Goal: Information Seeking & Learning: Learn about a topic

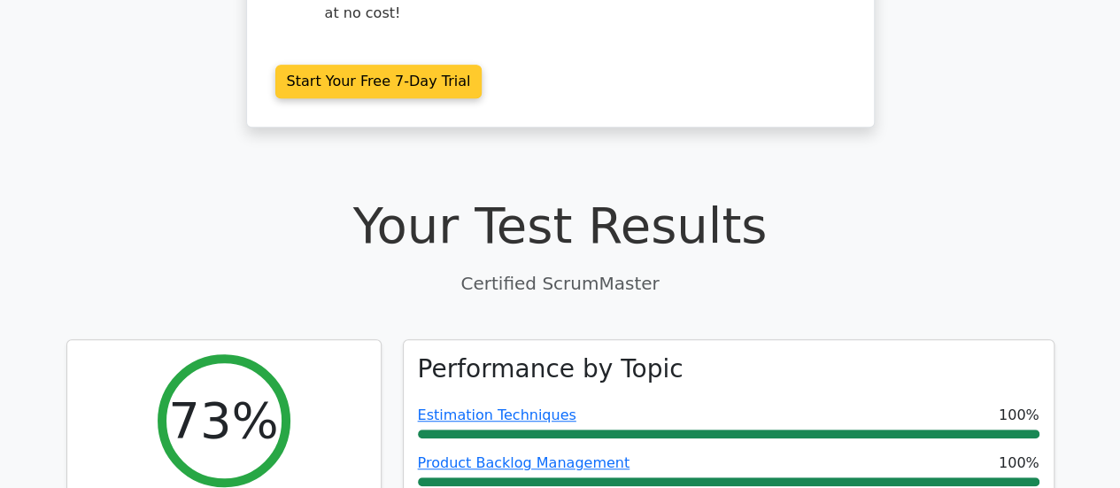
scroll to position [407, 0]
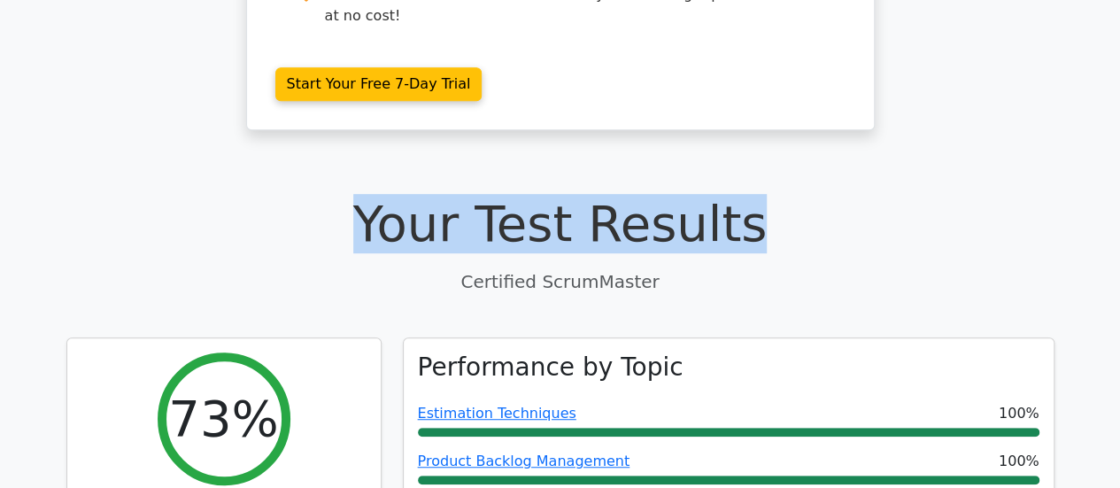
drag, startPoint x: 394, startPoint y: 151, endPoint x: 760, endPoint y: 171, distance: 366.3
click at [760, 194] on h1 "Your Test Results" at bounding box center [560, 223] width 988 height 59
click at [847, 194] on h1 "Your Test Results" at bounding box center [560, 223] width 988 height 59
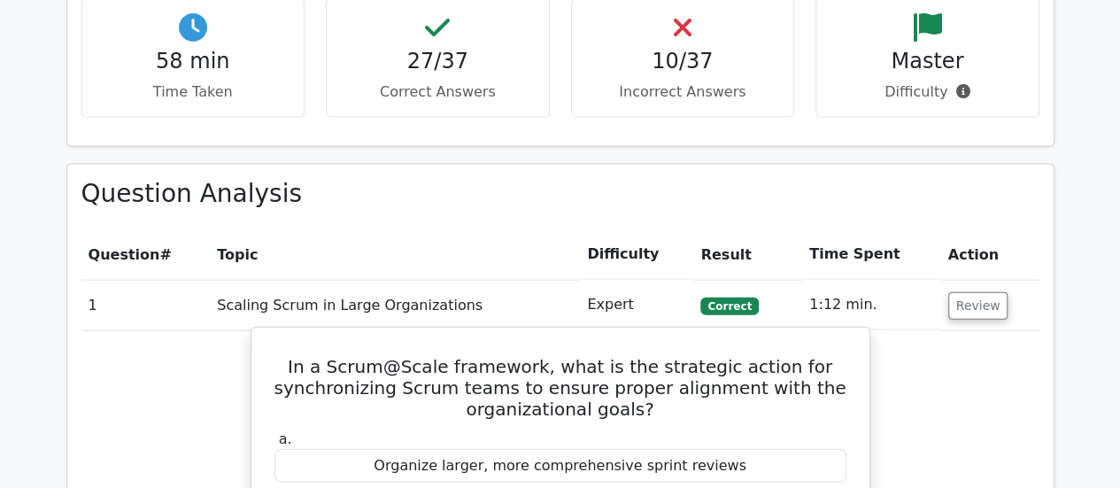
scroll to position [1885, 0]
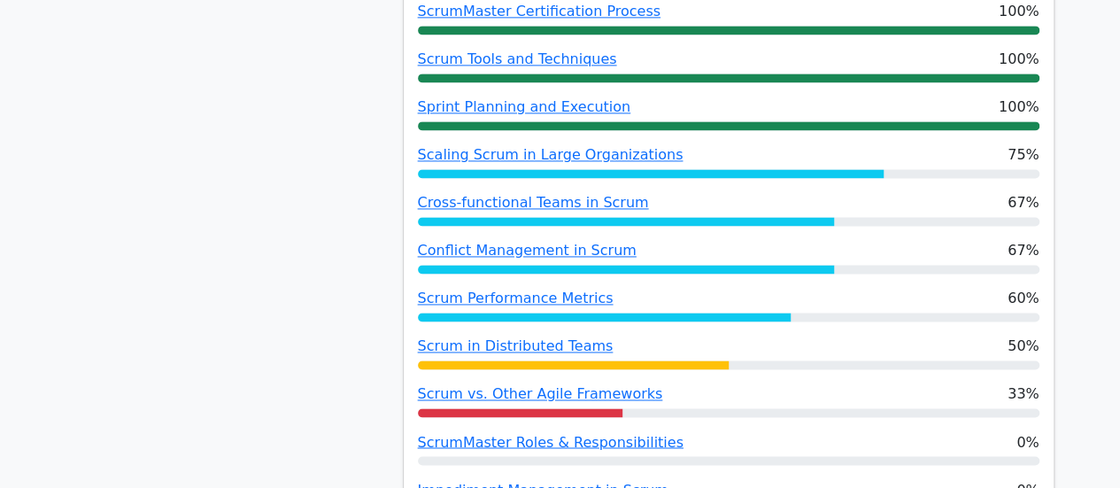
scroll to position [1239, 0]
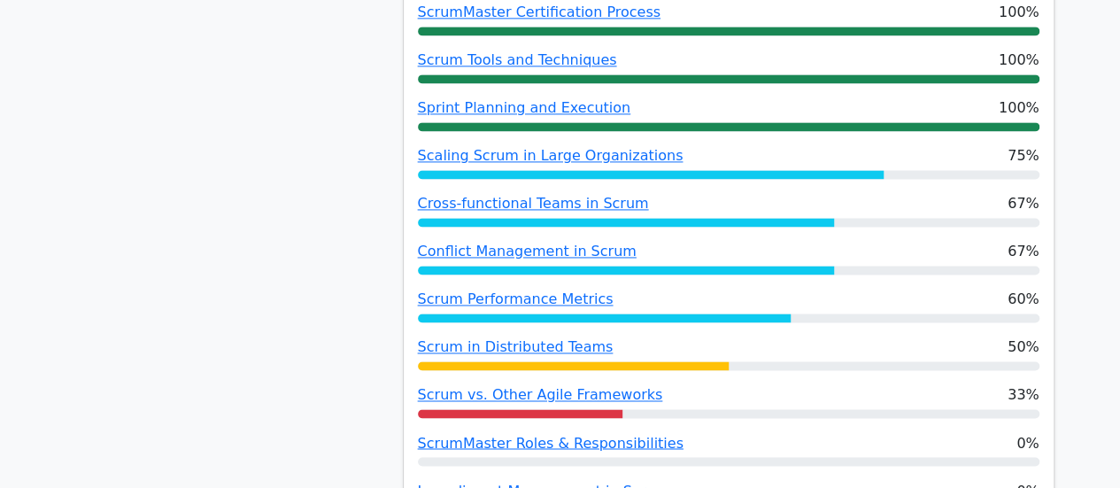
click at [246, 172] on div "73% Your Score Keep practicing!" at bounding box center [224, 35] width 337 height 1059
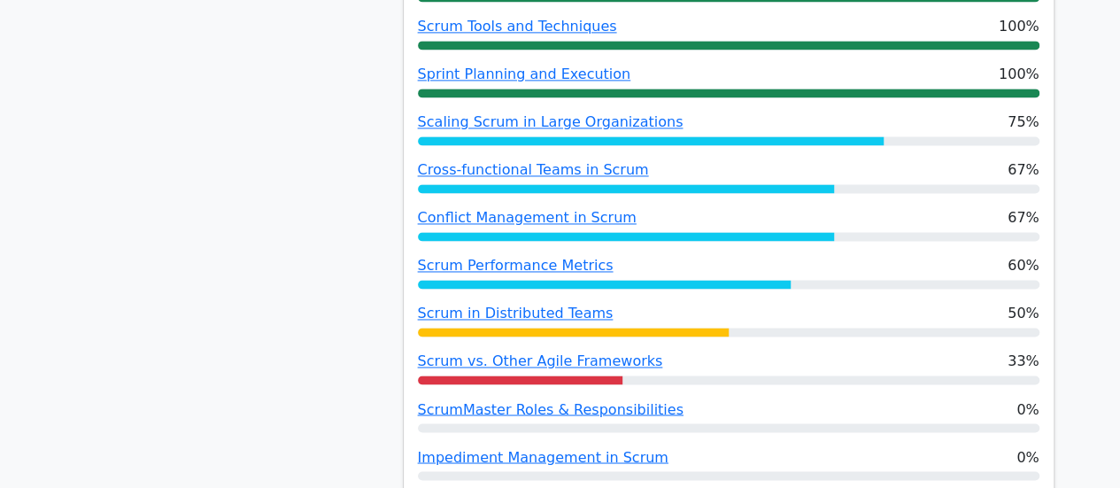
click at [266, 263] on div "73% Your Score Keep practicing!" at bounding box center [224, 1] width 337 height 1059
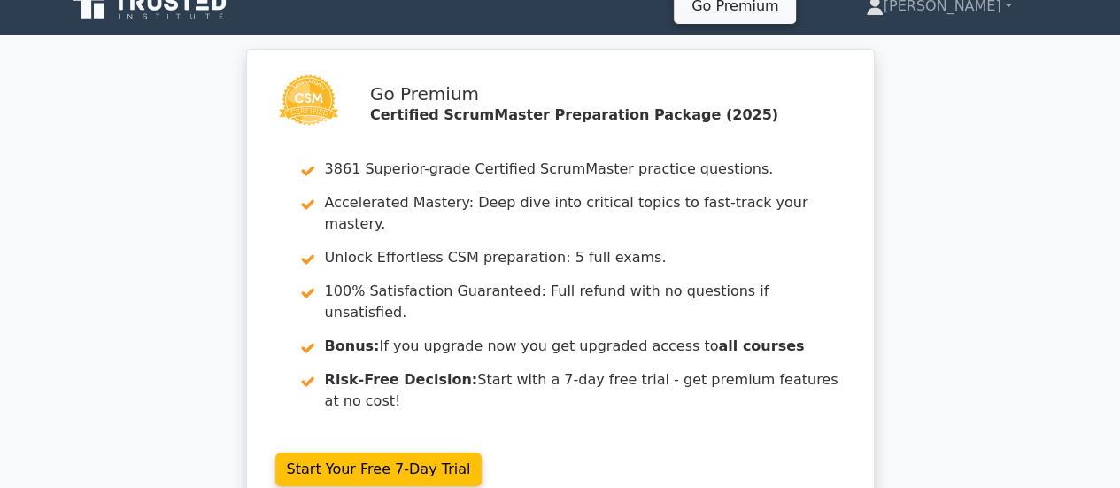
scroll to position [0, 0]
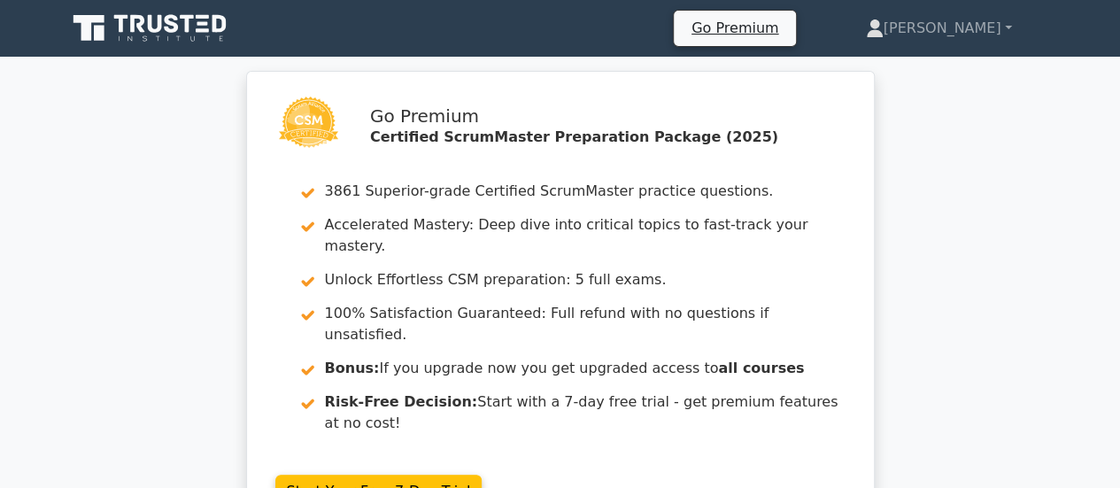
click at [1028, 284] on div "Go Premium Certified ScrumMaster Preparation Package (2025) 3861 Superior-grade…" at bounding box center [560, 315] width 1120 height 488
click at [1019, 264] on div "Go Premium Certified ScrumMaster Preparation Package (2025) 3861 Superior-grade…" at bounding box center [560, 315] width 1120 height 488
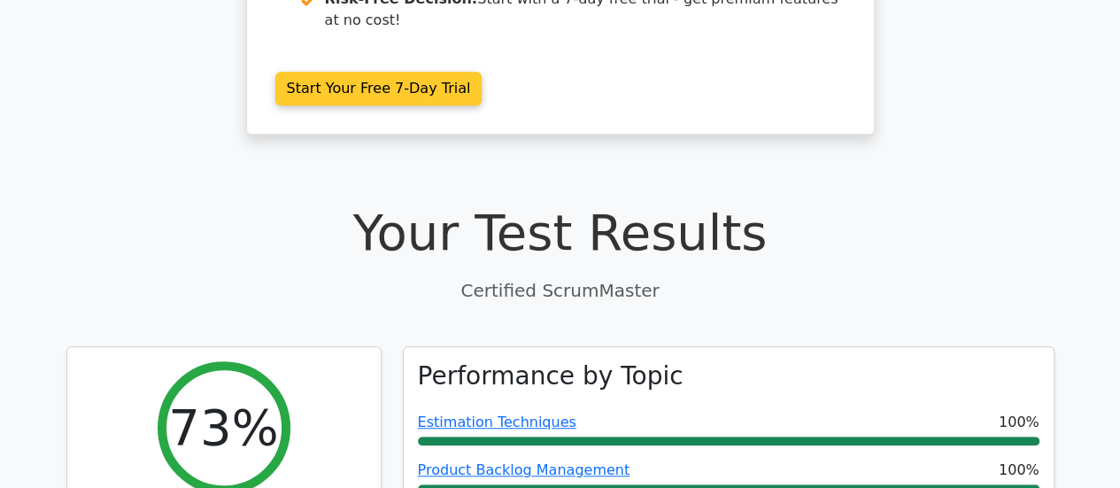
scroll to position [572, 0]
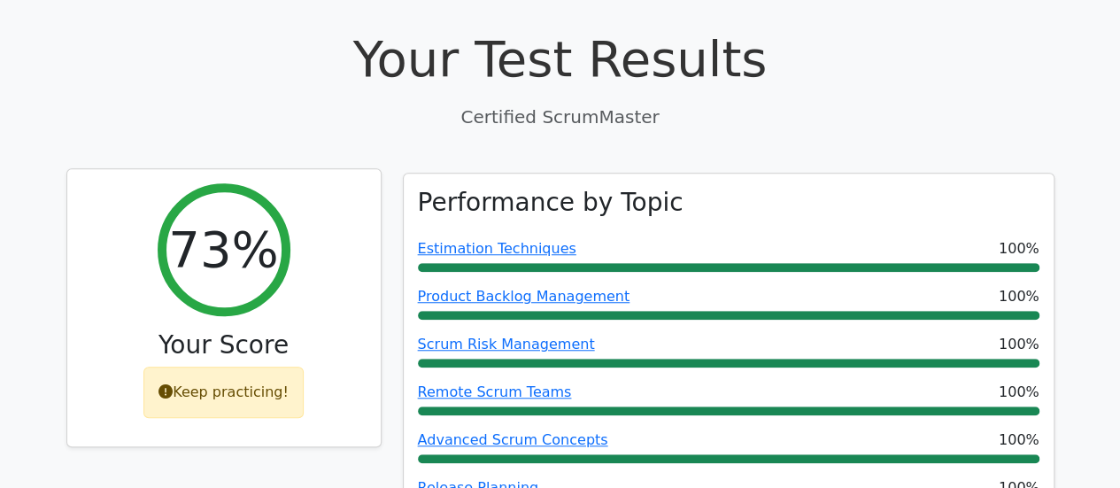
click at [210, 367] on div "Keep practicing!" at bounding box center [223, 392] width 160 height 51
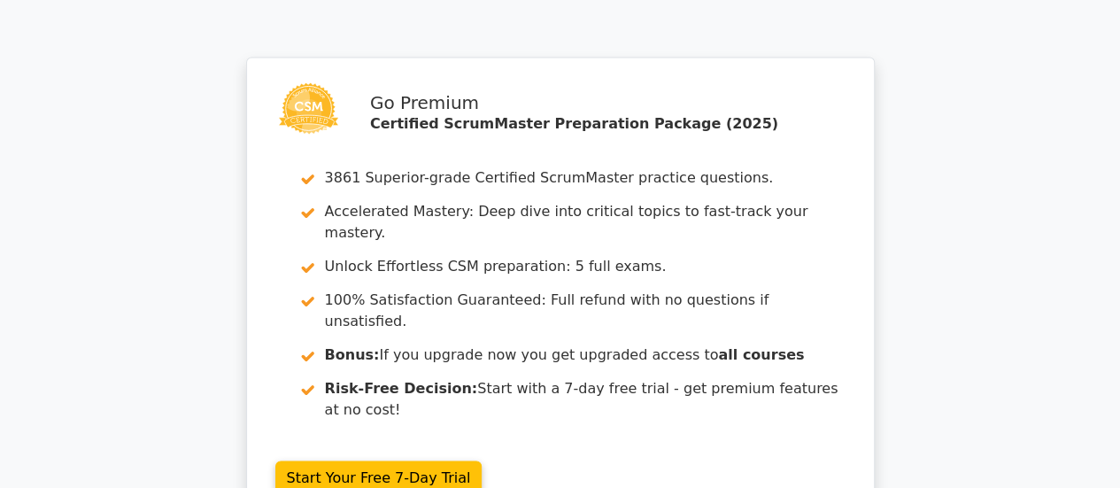
scroll to position [4967, 0]
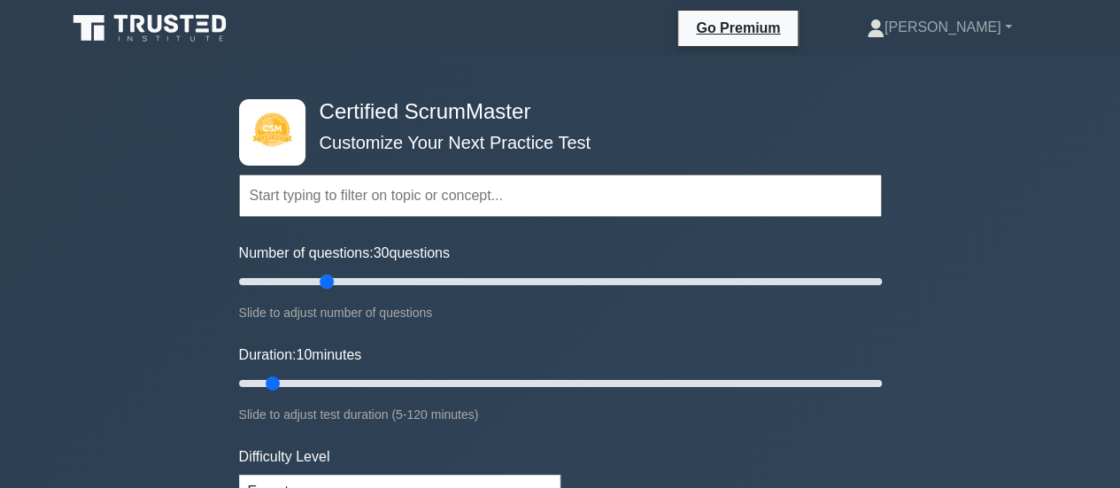
drag, startPoint x: 266, startPoint y: 282, endPoint x: 323, endPoint y: 289, distance: 58.0
type input "30"
click at [323, 289] on input "Number of questions: 30 questions" at bounding box center [560, 281] width 643 height 21
drag, startPoint x: 266, startPoint y: 382, endPoint x: 425, endPoint y: 366, distance: 160.2
type input "40"
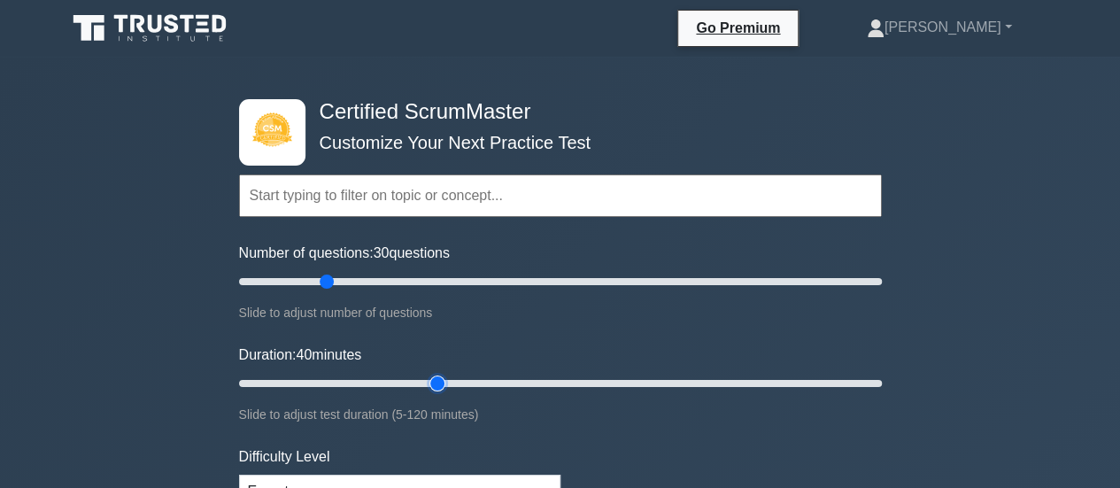
click at [425, 373] on input "Duration: 40 minutes" at bounding box center [560, 383] width 643 height 21
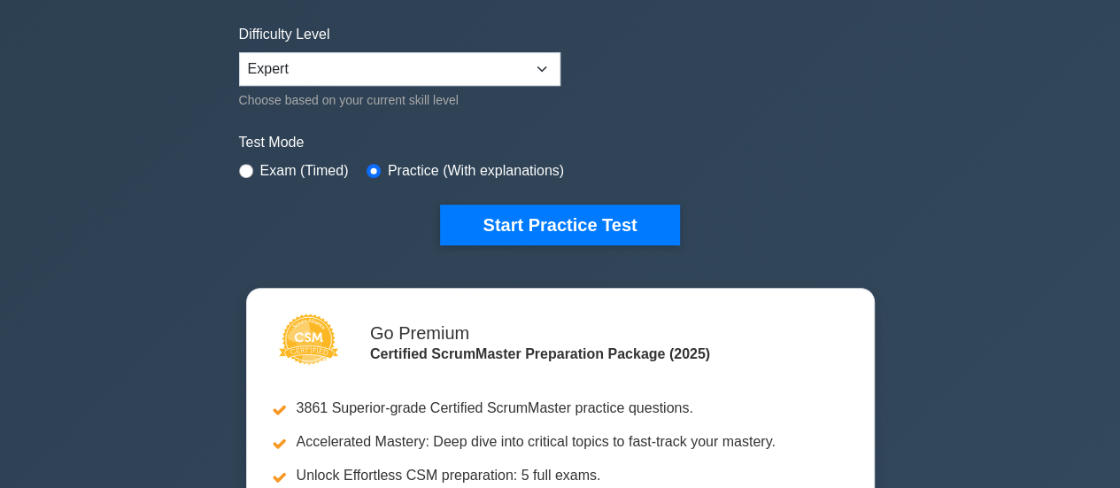
scroll to position [425, 0]
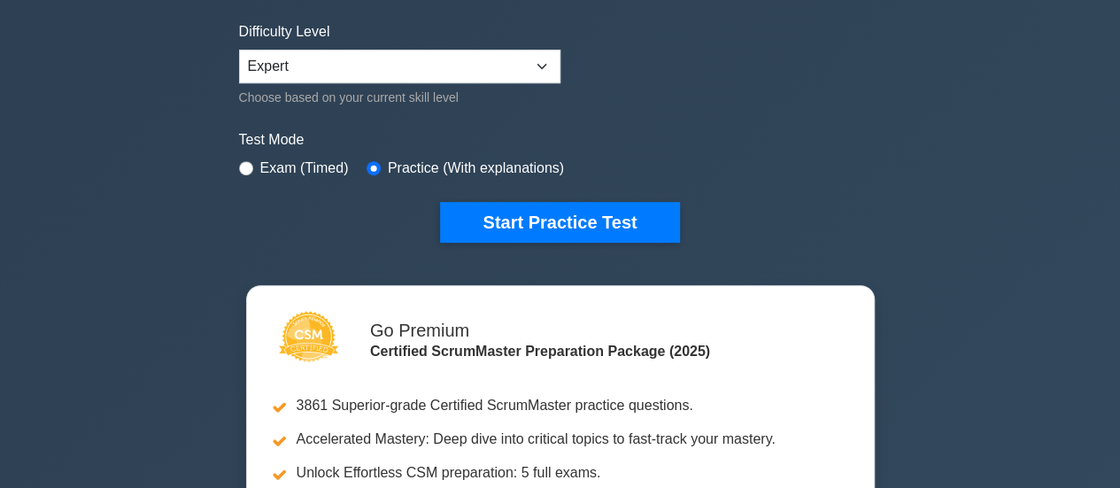
click at [820, 228] on div "Start Practice Test" at bounding box center [560, 222] width 643 height 41
click at [840, 164] on div "Test Mode Exam (Timed) Practice (With explanations)" at bounding box center [560, 154] width 643 height 51
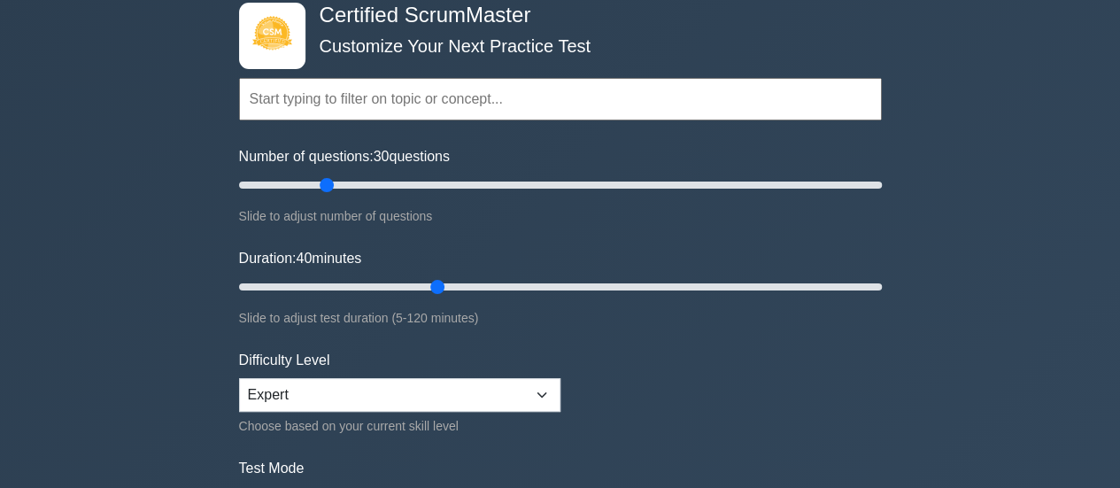
scroll to position [94, 0]
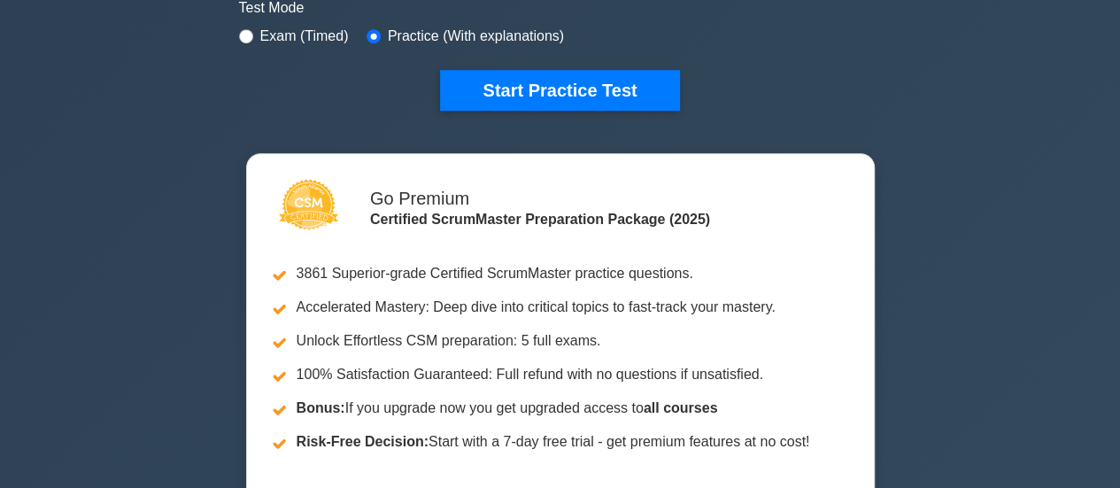
scroll to position [0, 0]
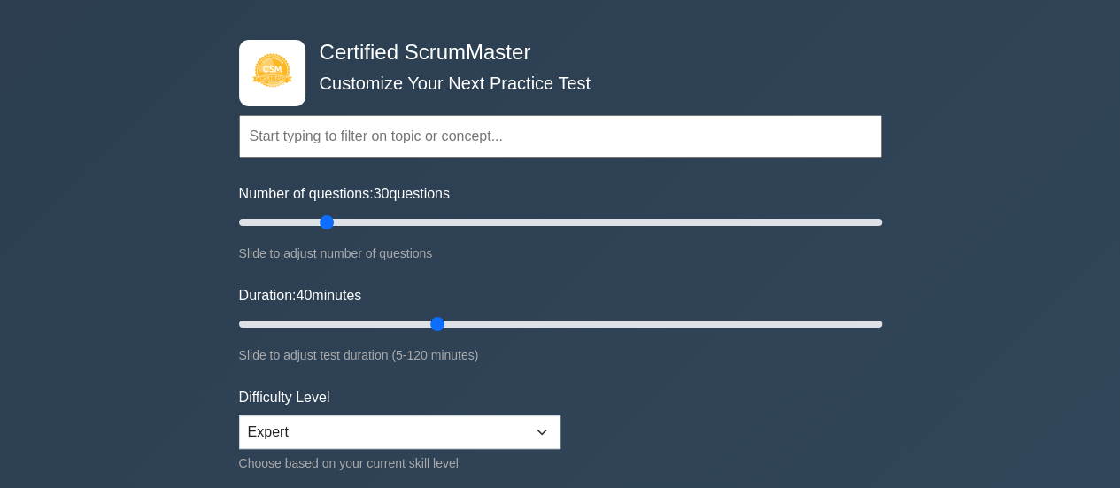
scroll to position [55, 0]
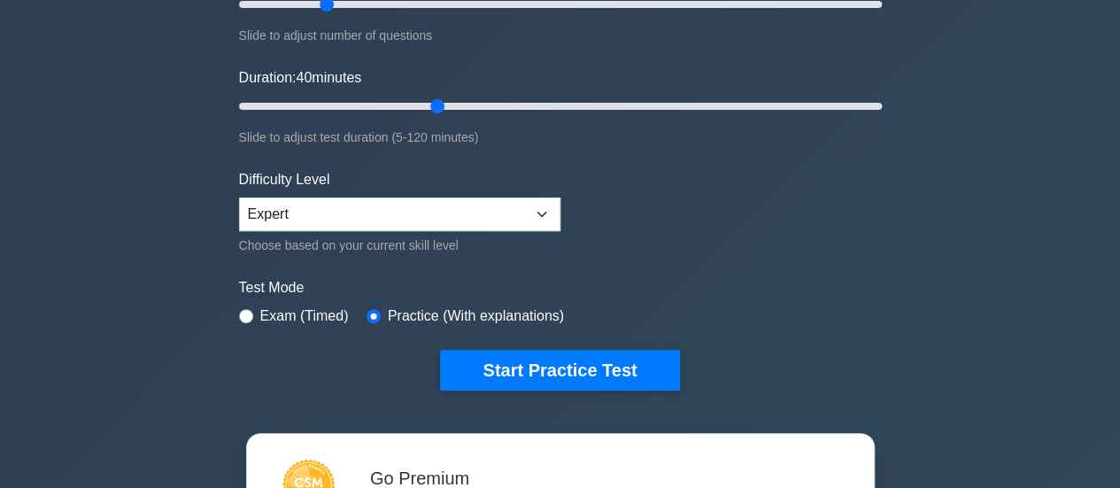
scroll to position [271, 0]
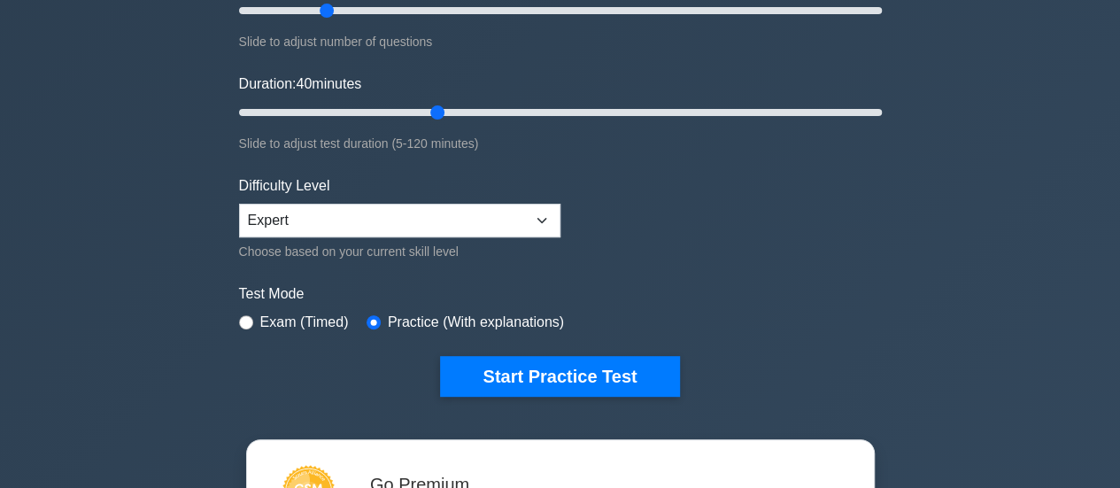
click at [824, 242] on form "Topics Basic Scrum Concepts Sprint Planning and Execution ScrumMaster Roles & R…" at bounding box center [560, 122] width 643 height 547
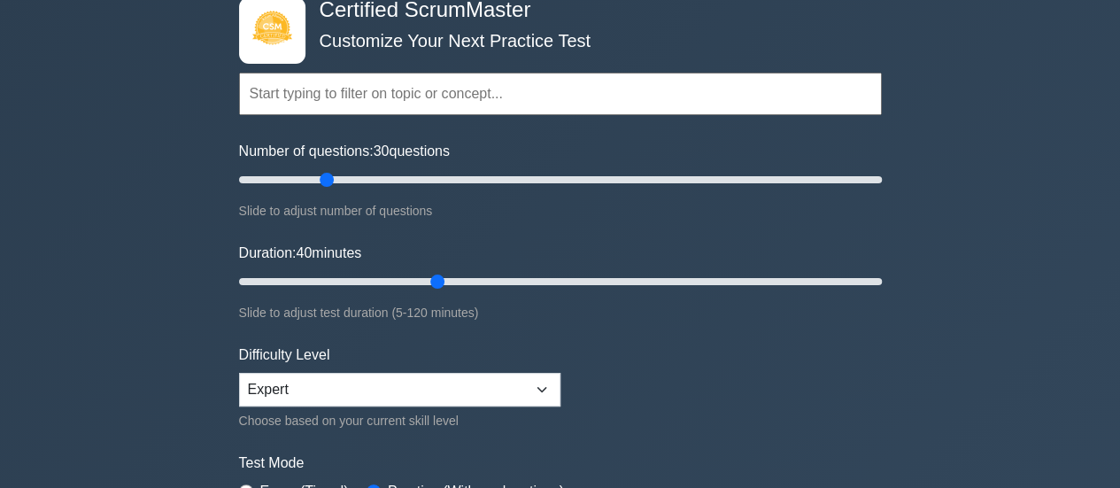
scroll to position [97, 0]
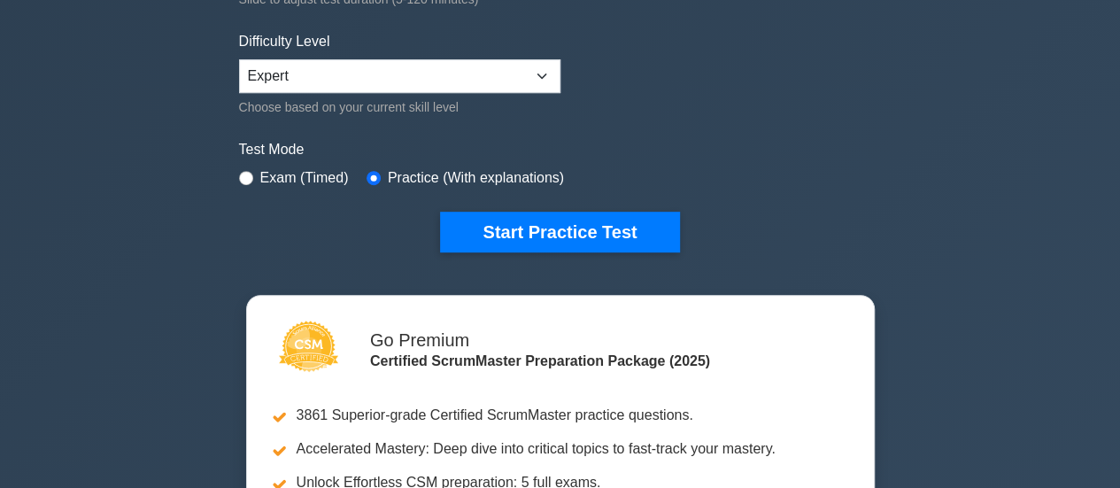
scroll to position [418, 0]
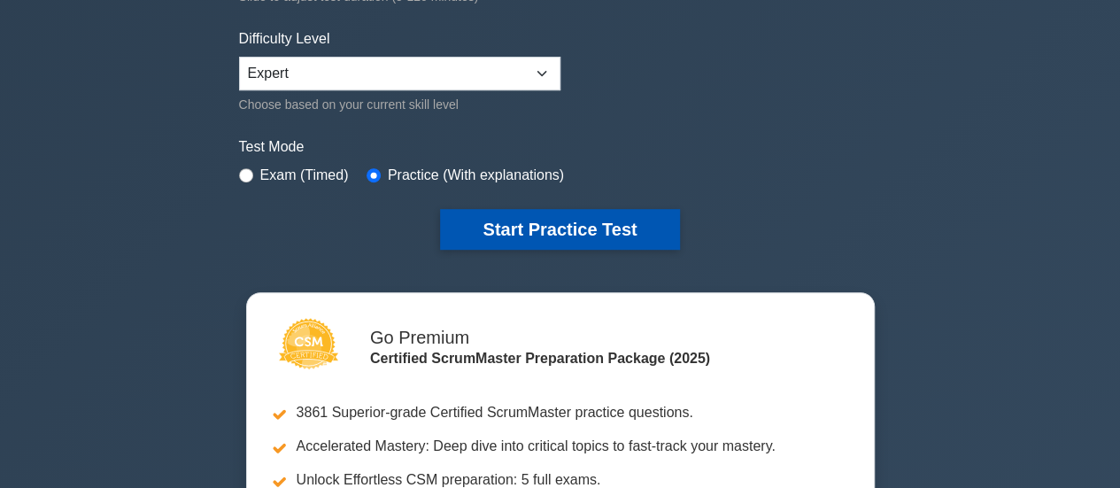
click at [636, 235] on button "Start Practice Test" at bounding box center [559, 229] width 239 height 41
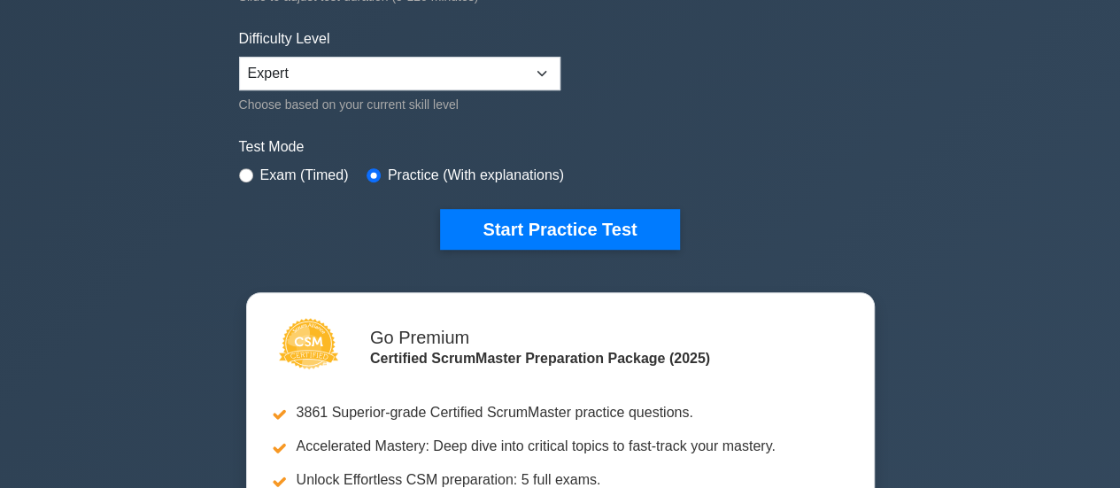
click at [853, 149] on label "Test Mode" at bounding box center [560, 146] width 643 height 21
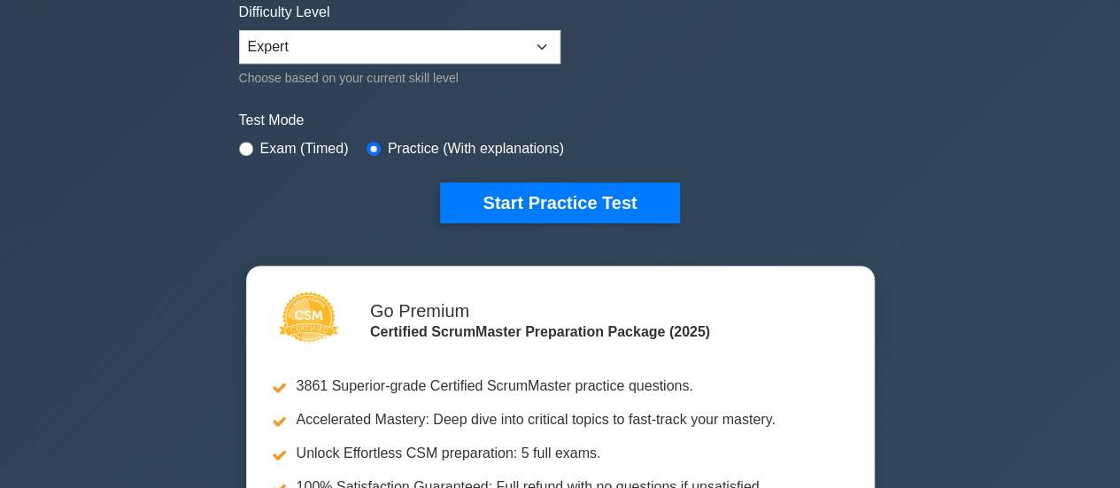
scroll to position [464, 0]
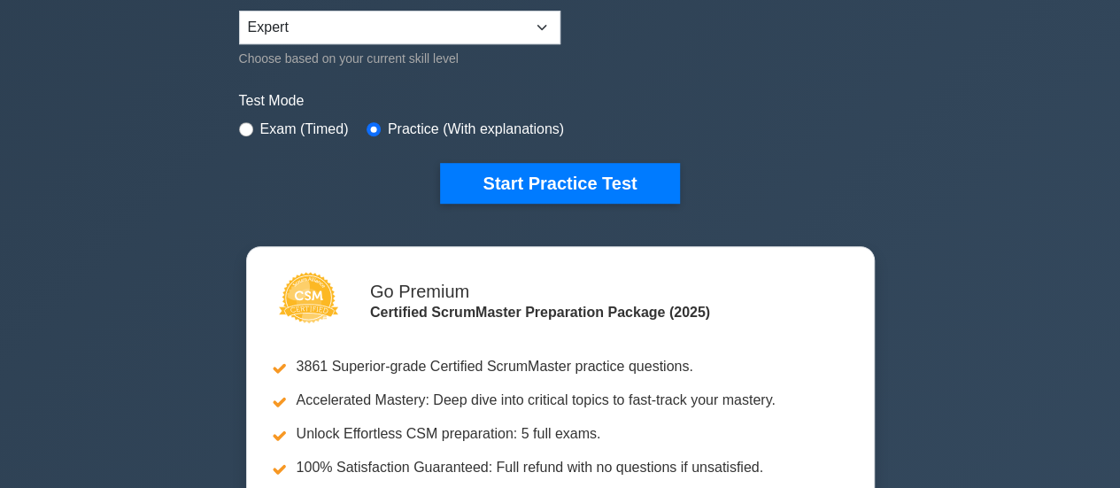
click at [648, 114] on div "Test Mode Exam (Timed) Practice (With explanations)" at bounding box center [560, 115] width 643 height 51
click at [962, 259] on div "Certified ScrumMaster Customize Your Next Practice Test Topics Basic Scrum Conc…" at bounding box center [560, 133] width 1120 height 1081
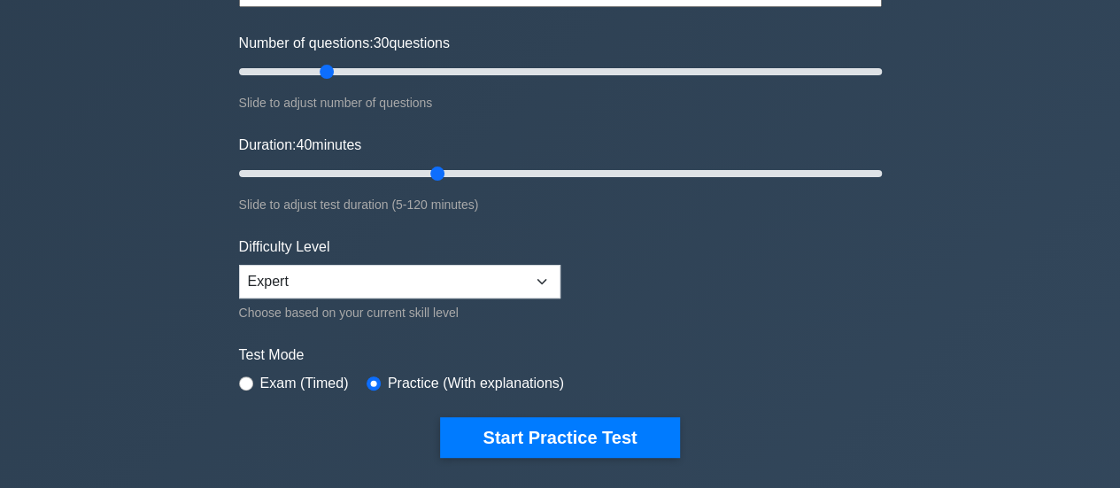
scroll to position [211, 0]
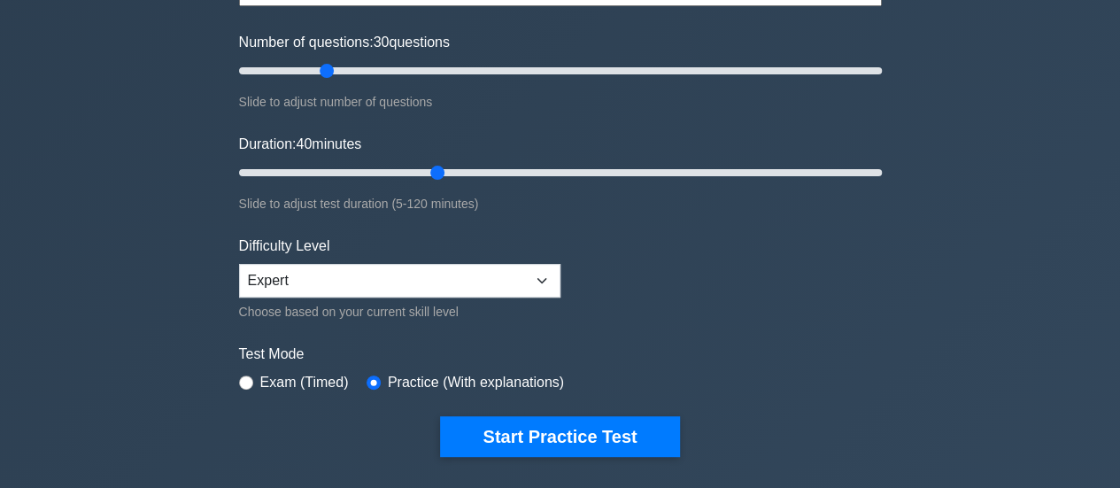
click at [903, 298] on div "Certified ScrumMaster Customize Your Next Practice Test Topics Basic Scrum Conc…" at bounding box center [560, 386] width 1120 height 1081
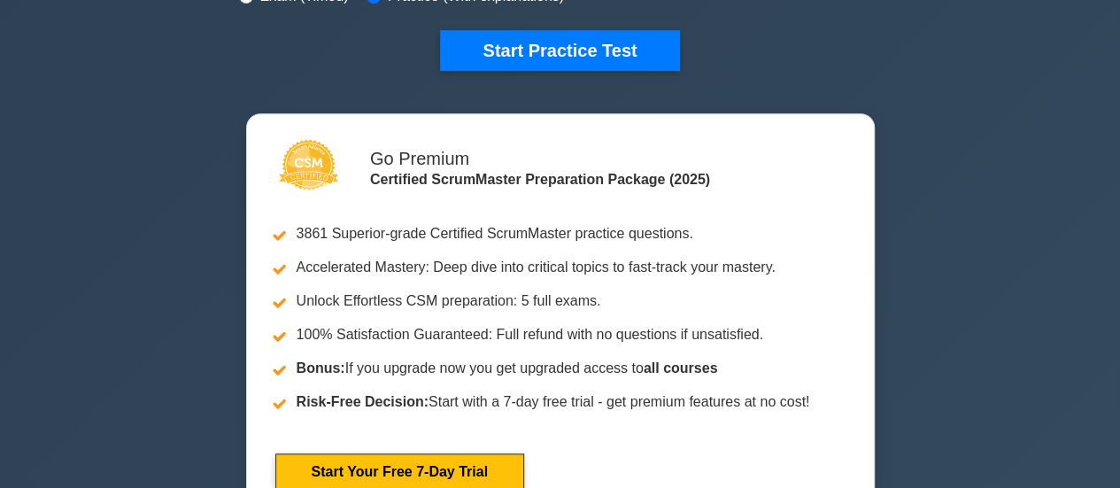
scroll to position [638, 0]
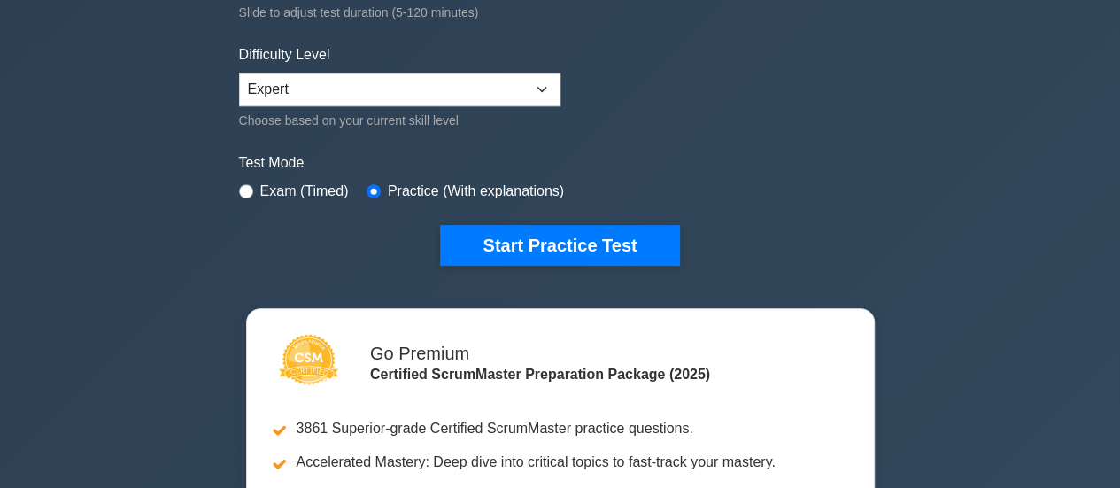
scroll to position [410, 0]
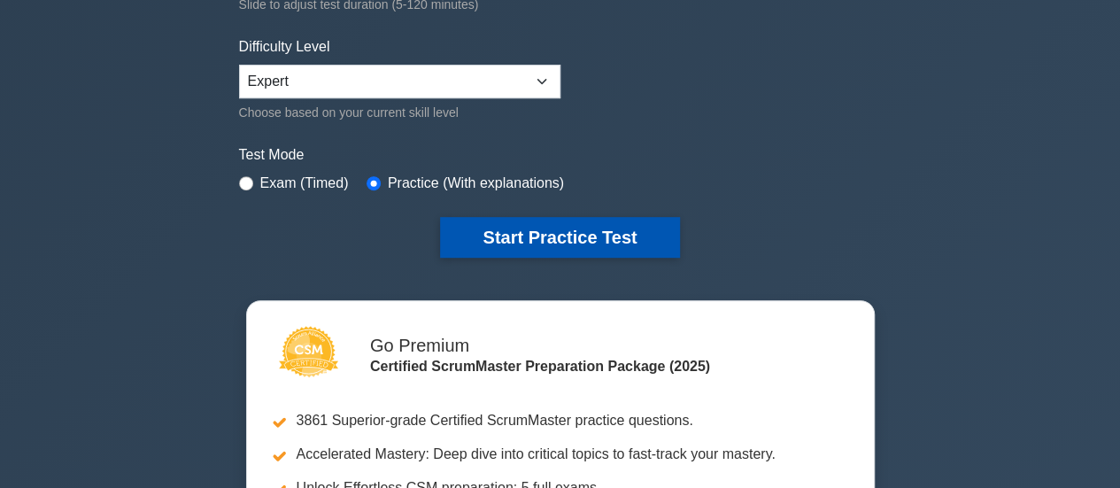
click at [570, 229] on button "Start Practice Test" at bounding box center [559, 237] width 239 height 41
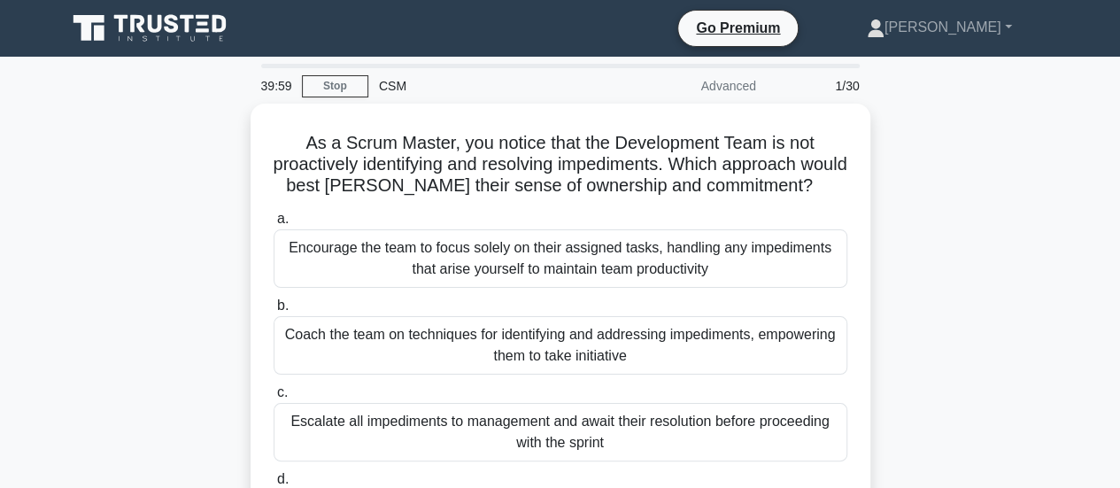
click at [956, 295] on div "As a Scrum Master, you notice that the Development Team is not proactively iden…" at bounding box center [561, 363] width 1010 height 519
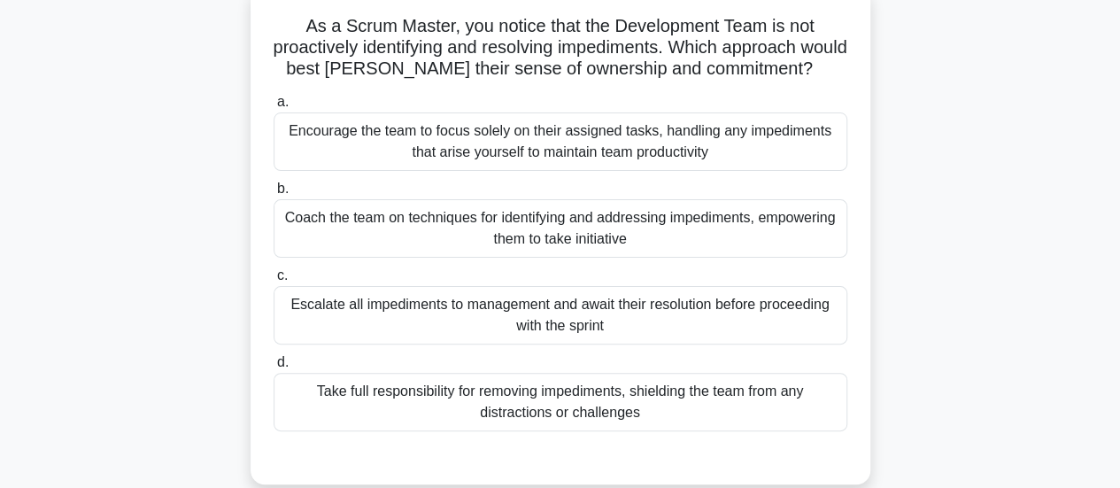
scroll to position [113, 0]
click at [557, 235] on div "Coach the team on techniques for identifying and addressing impediments, empowe…" at bounding box center [561, 227] width 574 height 58
click at [274, 194] on input "b. Coach the team on techniques for identifying and addressing impediments, emp…" at bounding box center [274, 188] width 0 height 12
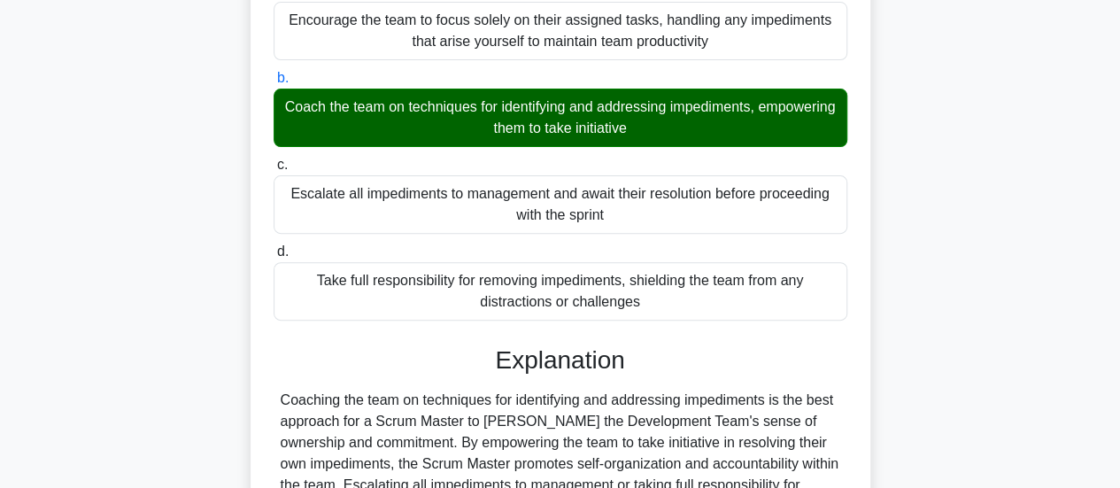
scroll to position [237, 0]
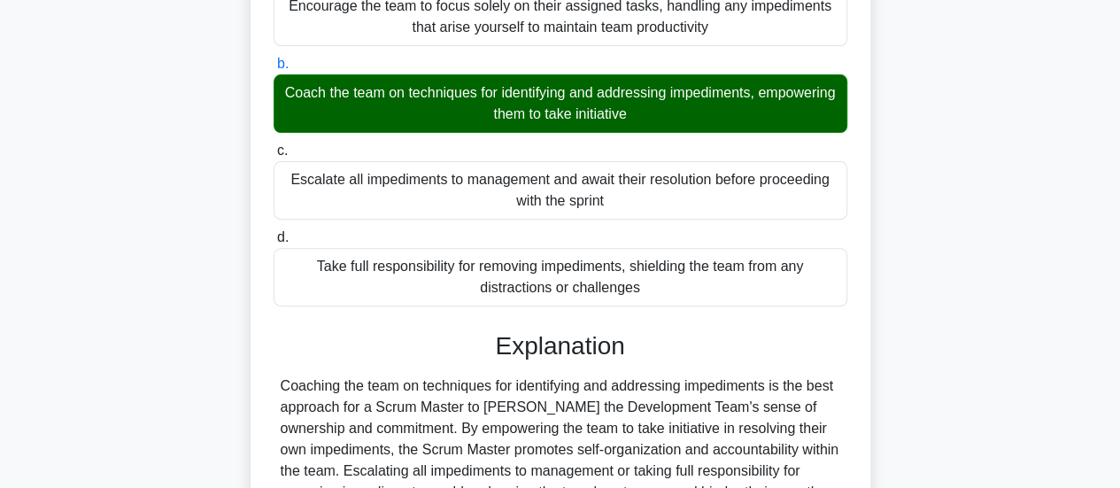
click at [832, 311] on div "a. Encourage the team to focus solely on their assigned tasks, handling any imp…" at bounding box center [560, 339] width 577 height 753
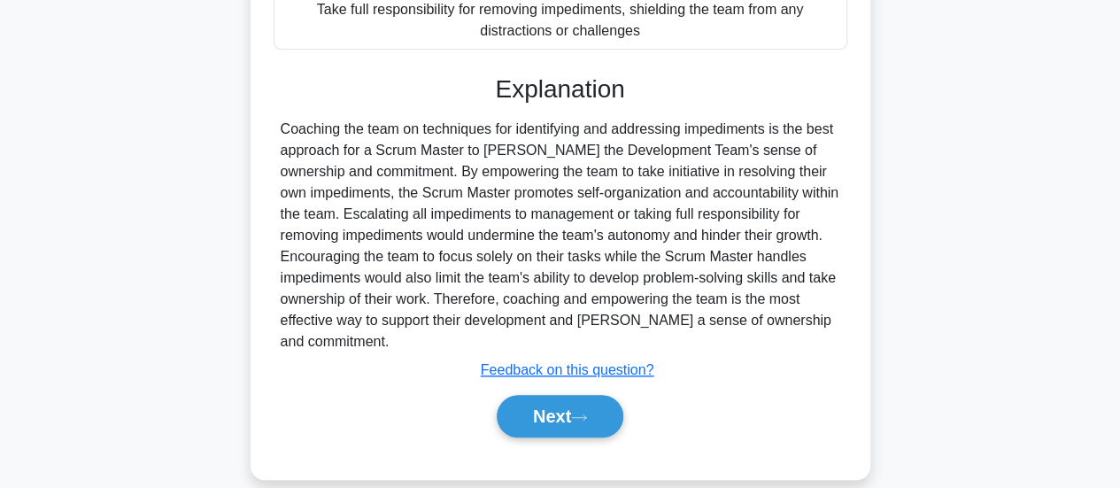
scroll to position [498, 0]
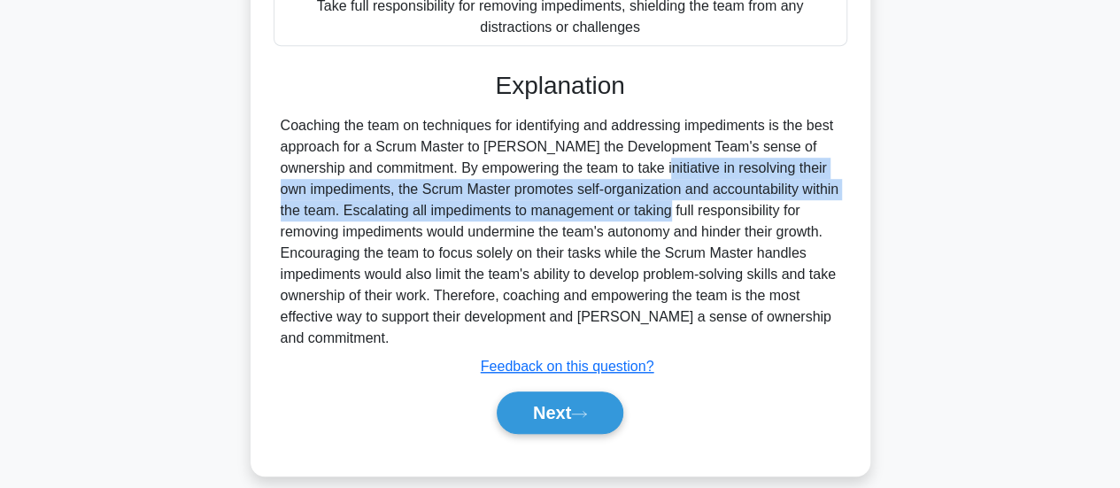
drag, startPoint x: 525, startPoint y: 169, endPoint x: 585, endPoint y: 205, distance: 69.6
click at [585, 205] on div "Coaching the team on techniques for identifying and addressing impediments is t…" at bounding box center [561, 232] width 560 height 234
click at [553, 430] on button "Next" at bounding box center [560, 412] width 127 height 43
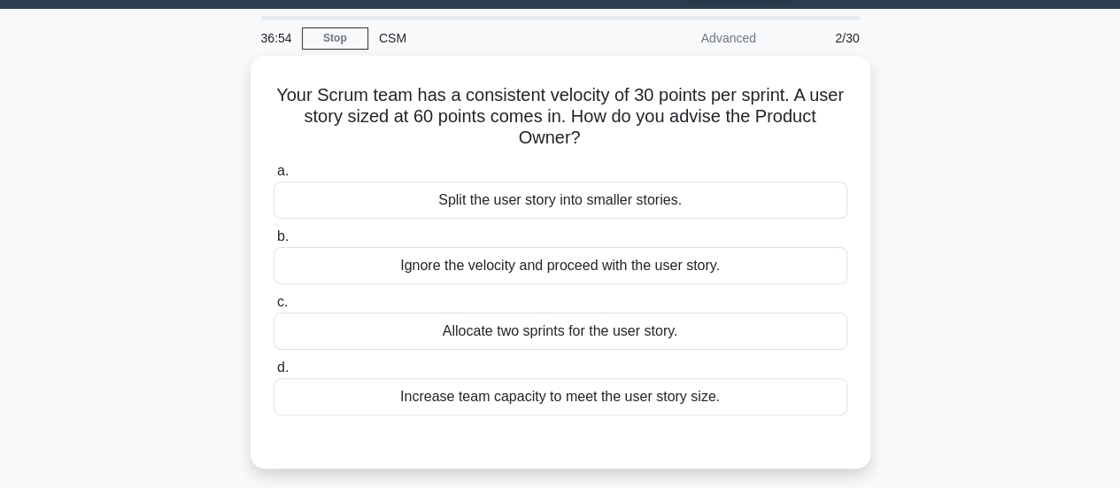
scroll to position [0, 0]
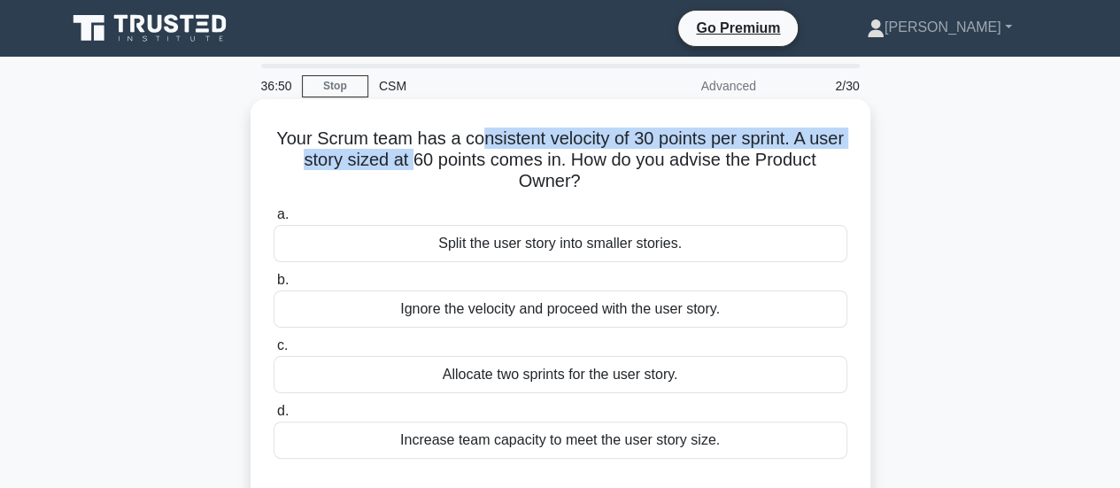
drag, startPoint x: 498, startPoint y: 140, endPoint x: 432, endPoint y: 159, distance: 68.4
click at [432, 159] on h5 "Your Scrum team has a consistent velocity of 30 points per sprint. A user story…" at bounding box center [560, 161] width 577 height 66
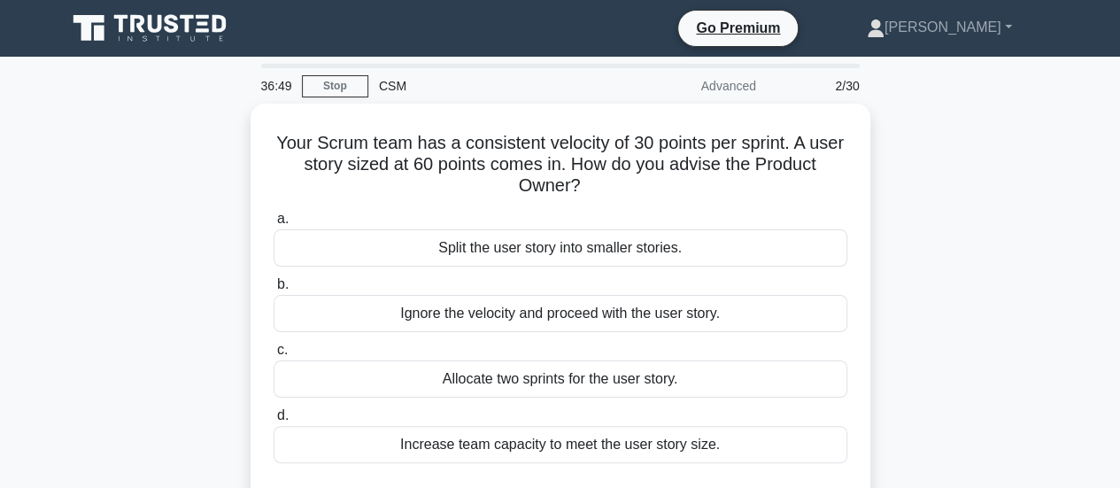
click at [899, 201] on div "Your Scrum team has a consistent velocity of 30 points per sprint. A user story…" at bounding box center [561, 321] width 1010 height 434
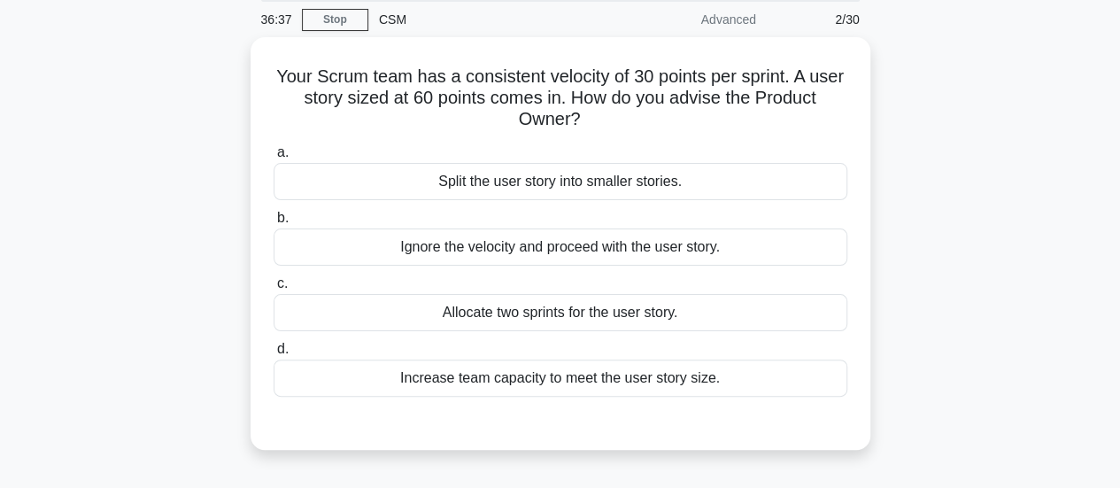
scroll to position [77, 0]
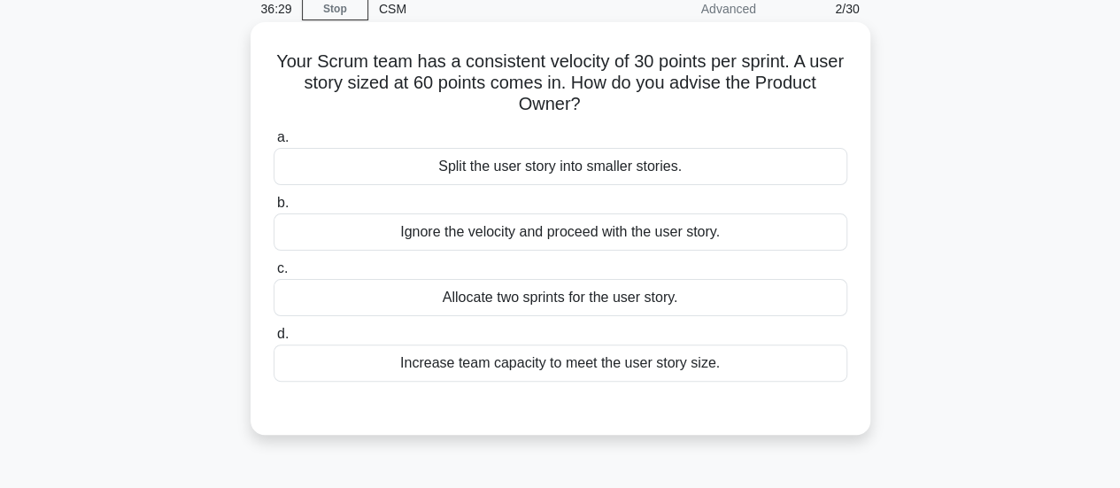
click at [699, 171] on div "Split the user story into smaller stories." at bounding box center [561, 166] width 574 height 37
click at [274, 143] on input "a. Split the user story into smaller stories." at bounding box center [274, 138] width 0 height 12
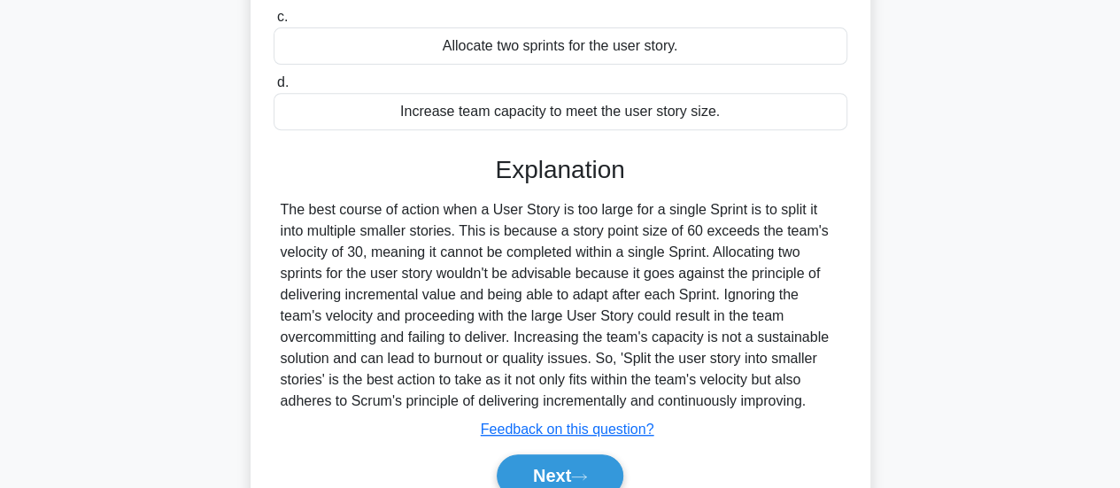
scroll to position [337, 0]
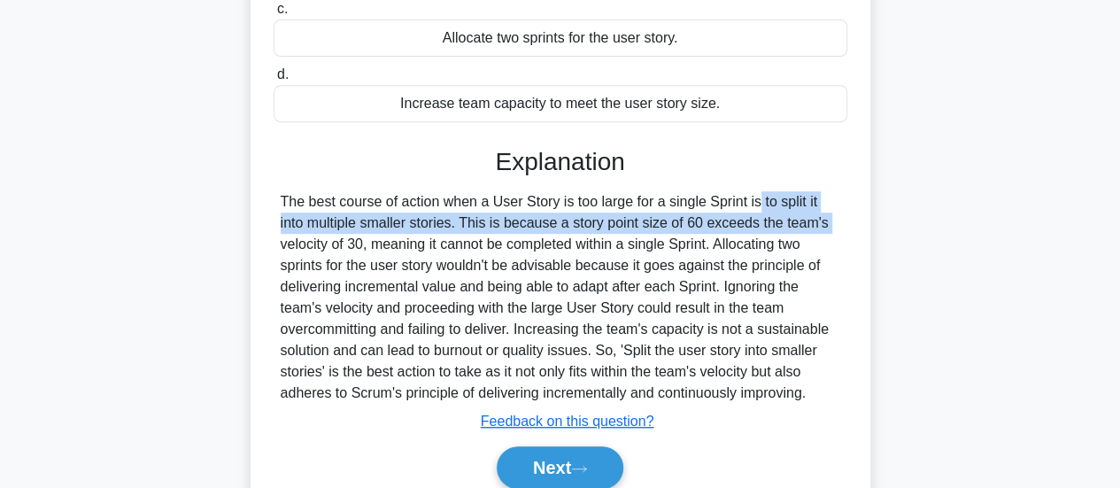
drag, startPoint x: 662, startPoint y: 191, endPoint x: 715, endPoint y: 222, distance: 61.5
click at [715, 222] on div "The best course of action when a User Story is too large for a single Sprint is…" at bounding box center [561, 297] width 560 height 213
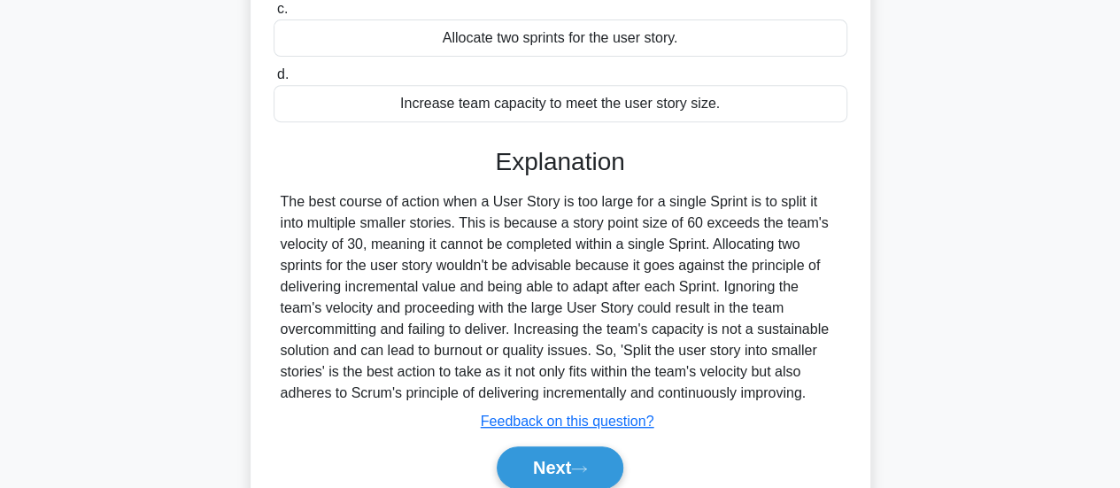
click at [854, 258] on div "Your Scrum team has a consistent velocity of 30 points per sprint. A user story…" at bounding box center [561, 147] width 606 height 754
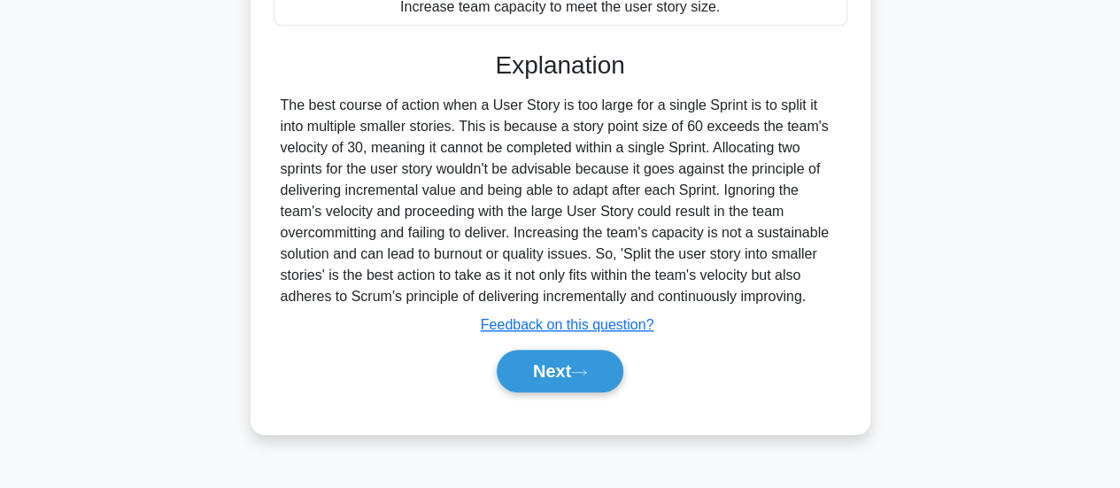
scroll to position [435, 0]
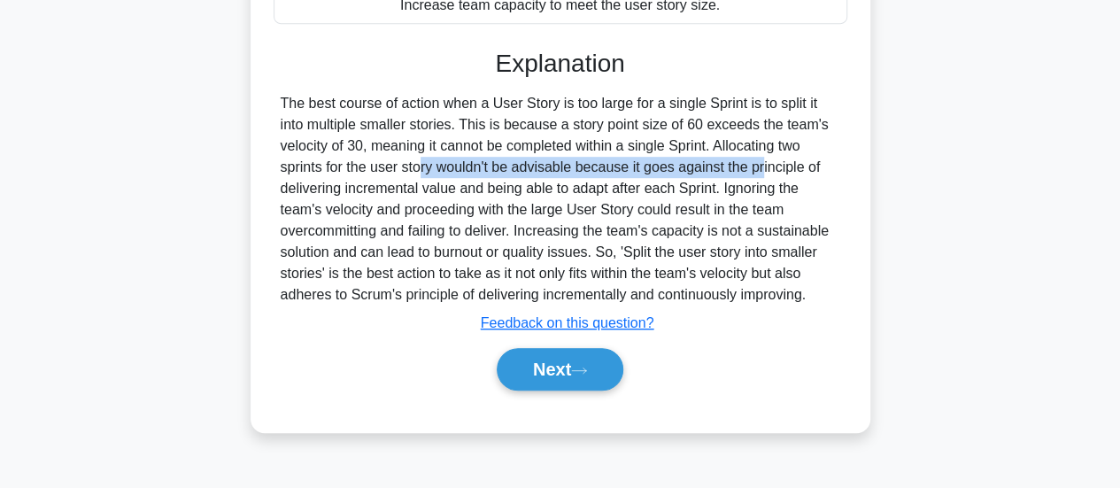
drag, startPoint x: 321, startPoint y: 169, endPoint x: 655, endPoint y: 175, distance: 333.9
click at [655, 175] on div "The best course of action when a User Story is too large for a single Sprint is…" at bounding box center [561, 199] width 560 height 213
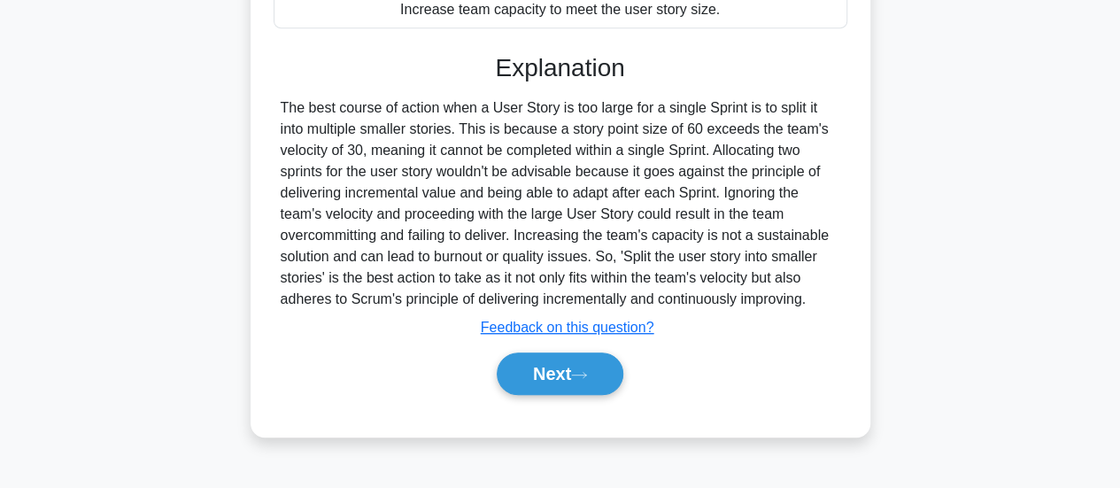
click at [931, 182] on div "Your Scrum team has a consistent velocity of 30 points per sprint. A user story…" at bounding box center [561, 63] width 1010 height 789
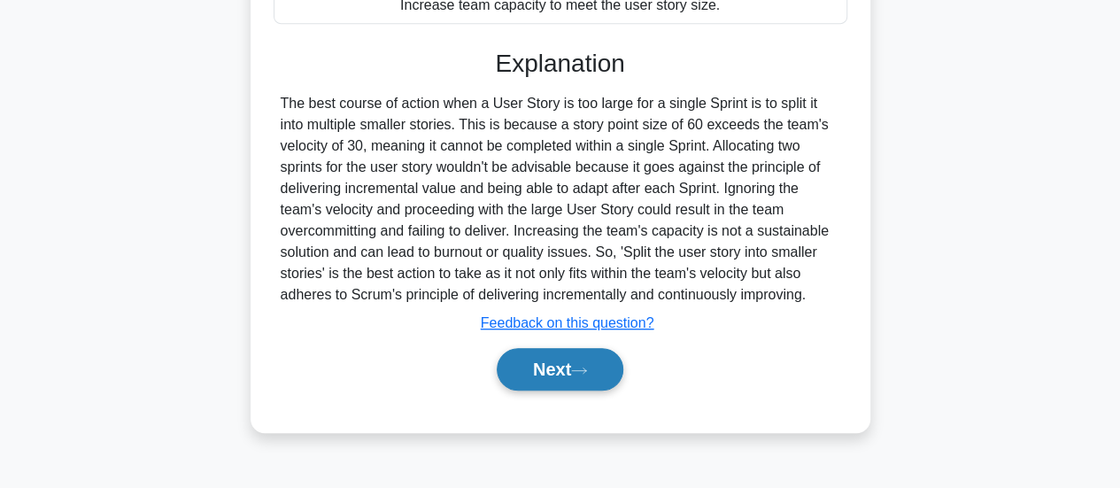
click at [585, 355] on button "Next" at bounding box center [560, 369] width 127 height 43
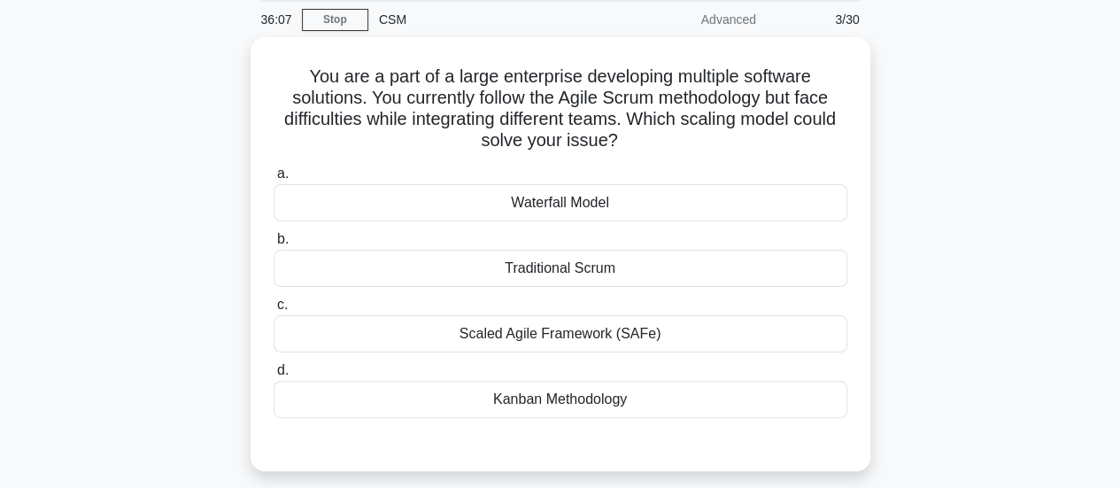
scroll to position [66, 0]
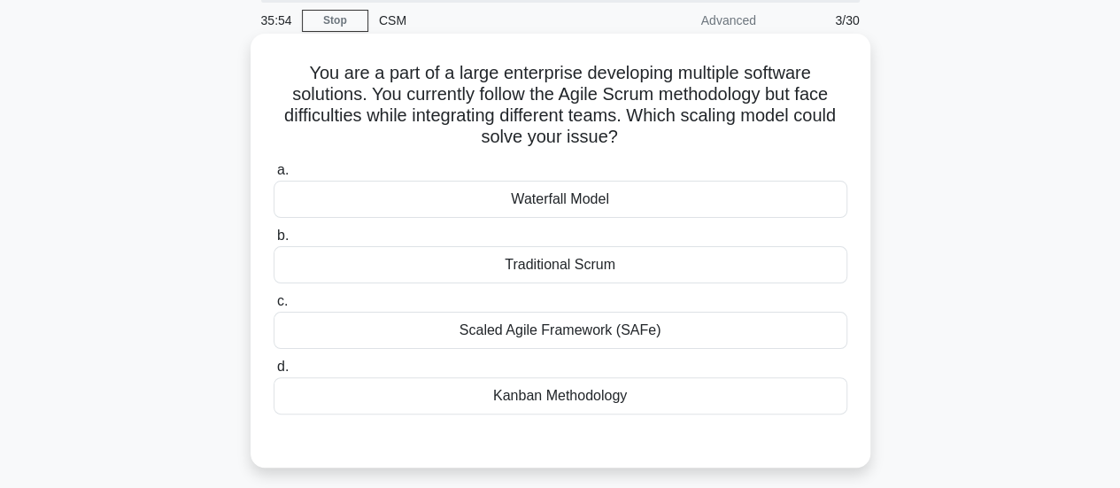
click at [530, 421] on div "a. Waterfall Model b. Traditional Scrum c. d." at bounding box center [560, 301] width 577 height 290
click at [599, 398] on div "Kanban Methodology" at bounding box center [561, 395] width 574 height 37
click at [274, 373] on input "d. Kanban Methodology" at bounding box center [274, 367] width 0 height 12
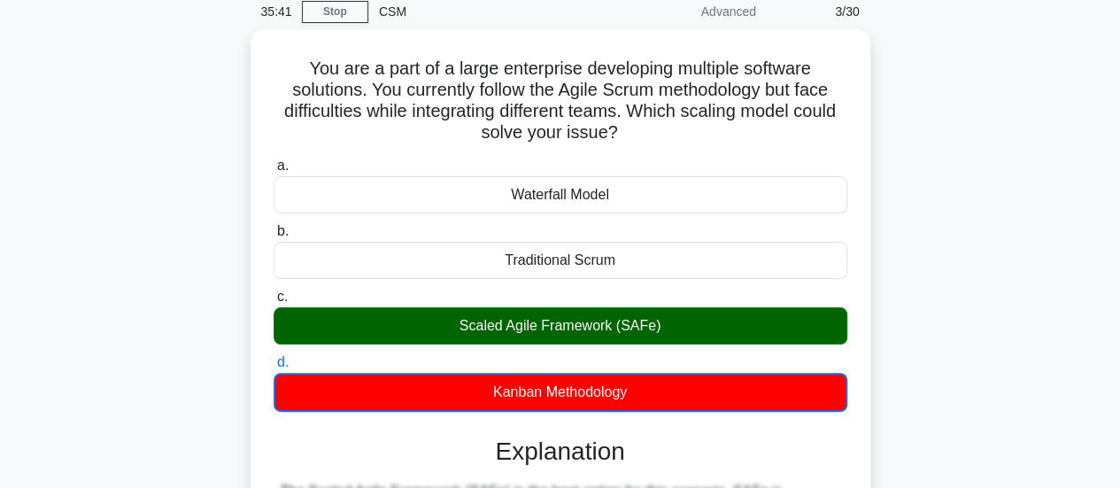
scroll to position [69, 0]
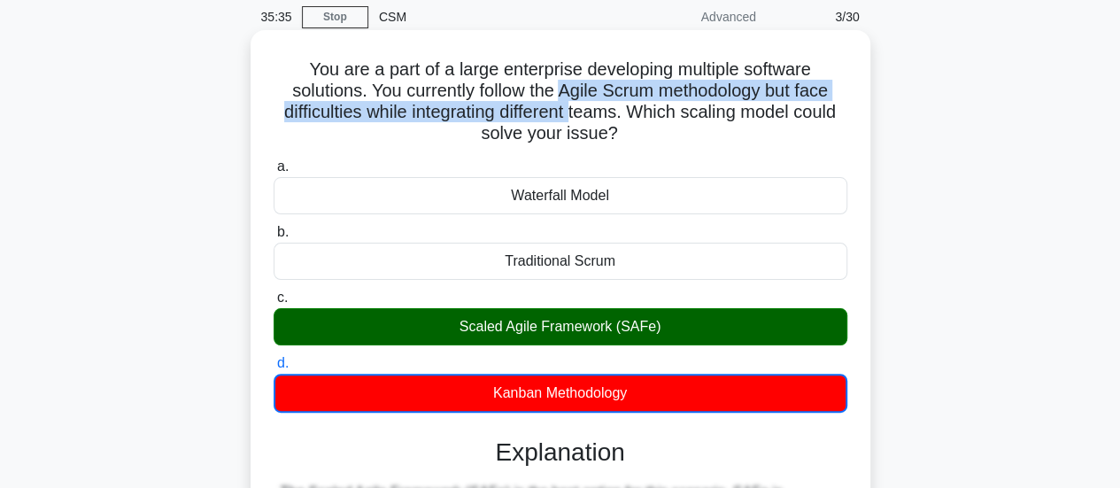
drag, startPoint x: 558, startPoint y: 89, endPoint x: 600, endPoint y: 118, distance: 51.1
click at [600, 118] on h5 "You are a part of a large enterprise developing multiple software solutions. Yo…" at bounding box center [560, 101] width 577 height 87
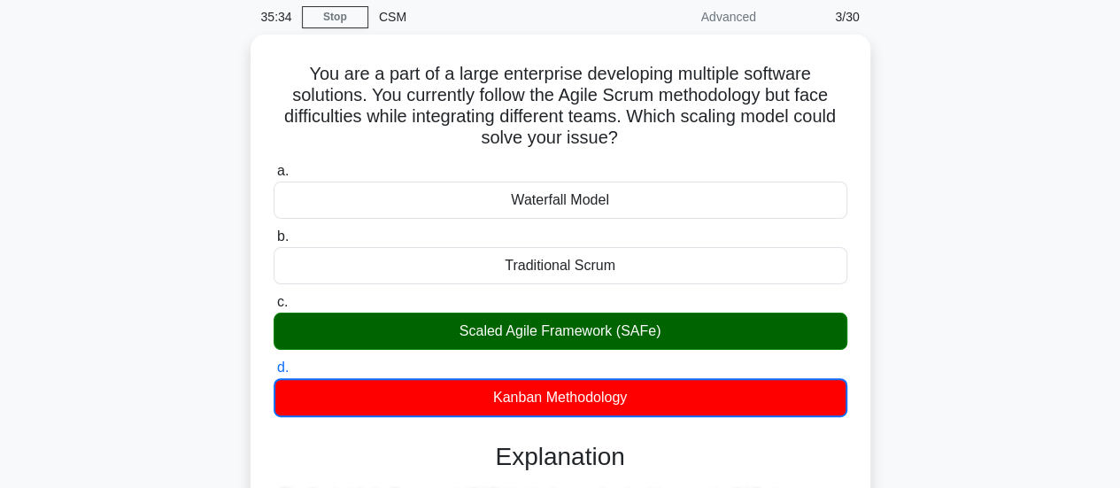
click at [916, 309] on div "You are a part of a large enterprise developing multiple software solutions. Yo…" at bounding box center [561, 451] width 1010 height 833
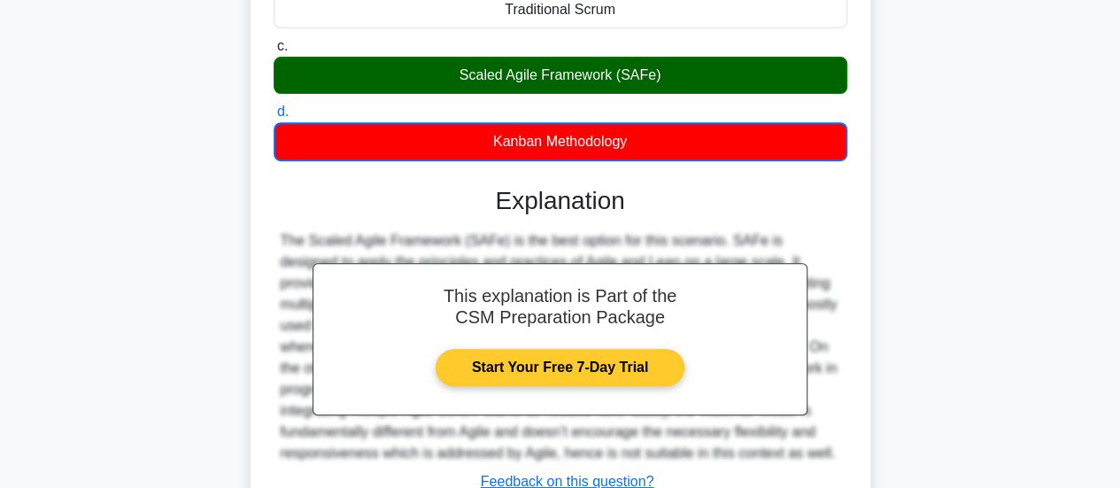
scroll to position [468, 0]
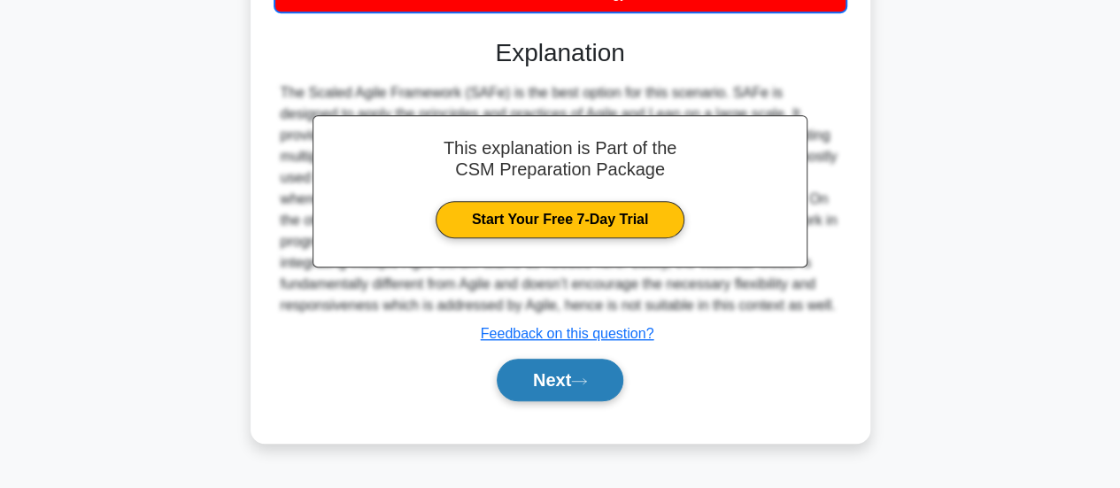
click at [552, 366] on button "Next" at bounding box center [560, 380] width 127 height 43
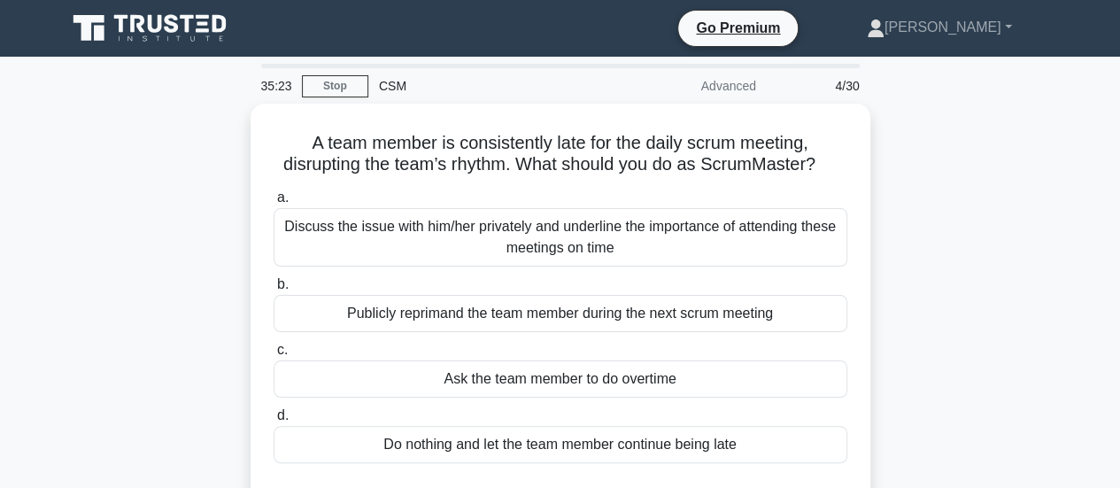
scroll to position [1, 0]
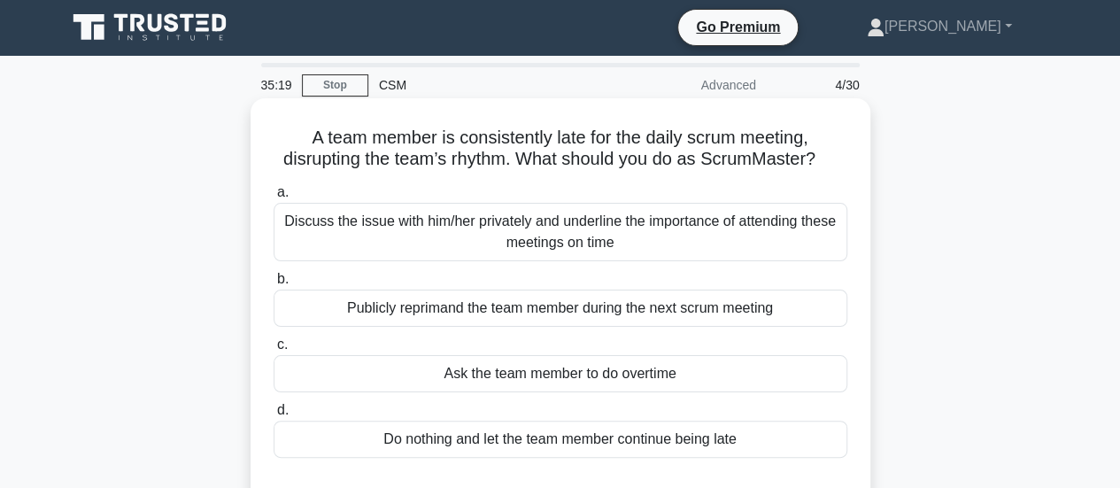
drag, startPoint x: 461, startPoint y: 138, endPoint x: 860, endPoint y: 169, distance: 399.7
click at [860, 169] on div "A team member is consistently late for the daily scrum meeting, disrupting the …" at bounding box center [561, 304] width 606 height 399
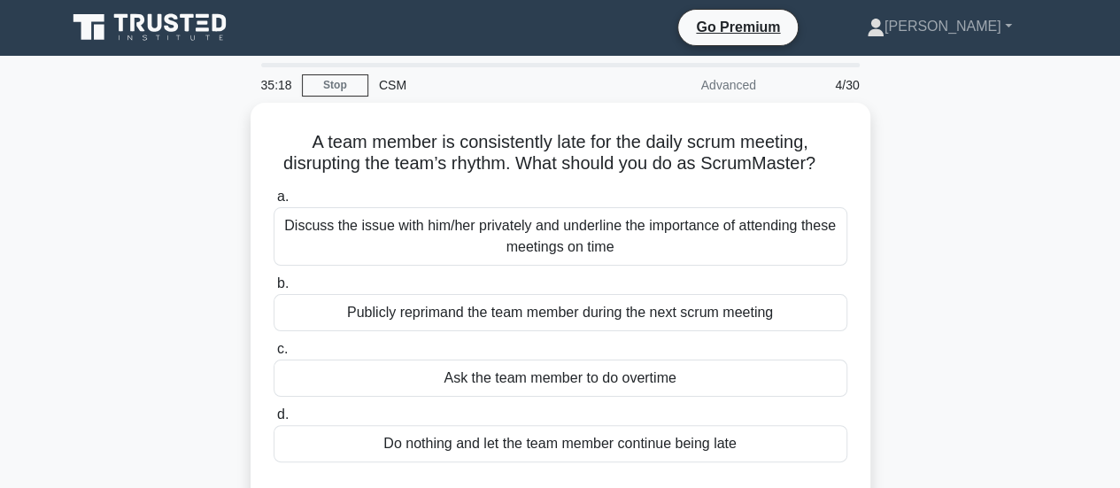
click at [948, 283] on div "A team member is consistently late for the daily scrum meeting, disrupting the …" at bounding box center [561, 320] width 1010 height 434
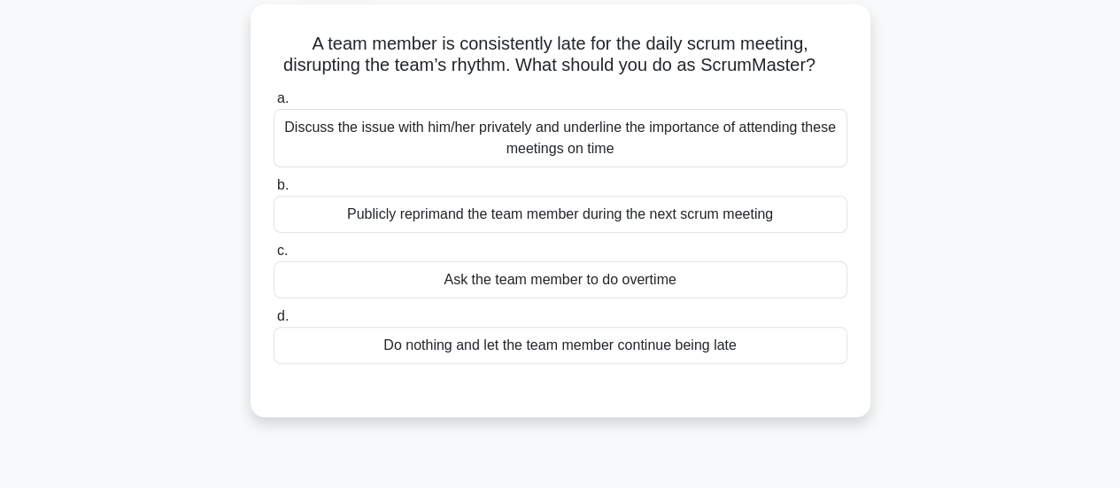
scroll to position [0, 0]
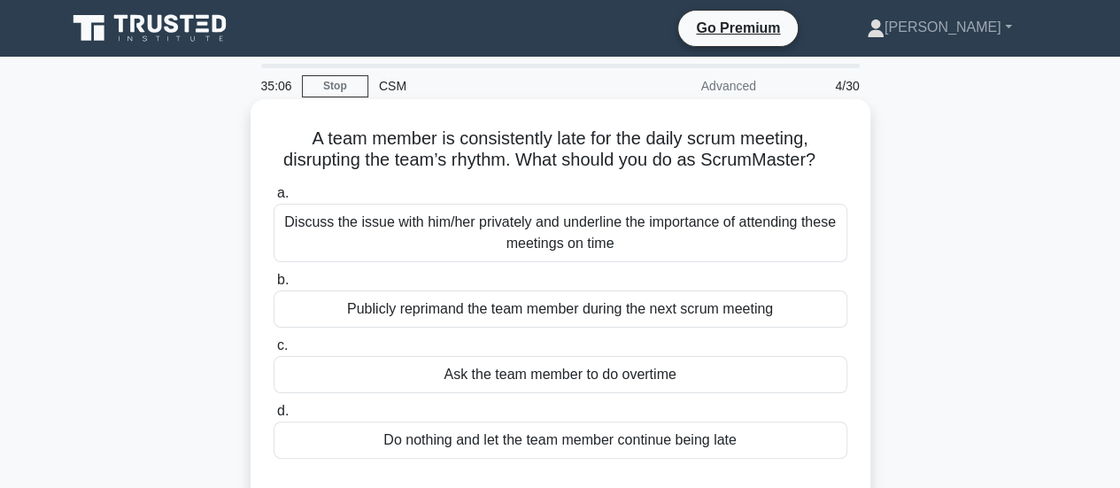
click at [701, 230] on div "Discuss the issue with him/her privately and underline the importance of attend…" at bounding box center [561, 233] width 574 height 58
click at [274, 199] on input "a. Discuss the issue with him/her privately and underline the importance of att…" at bounding box center [274, 194] width 0 height 12
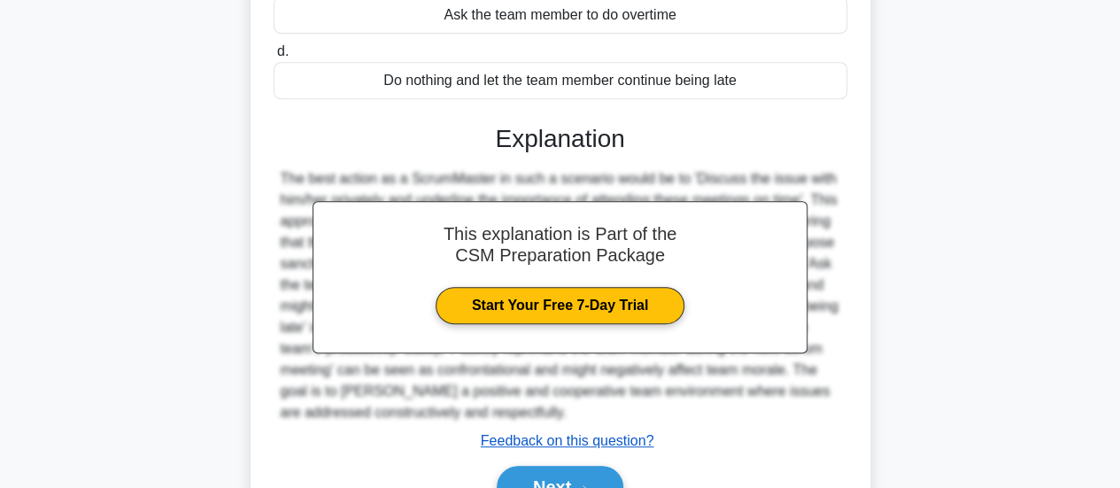
scroll to position [468, 0]
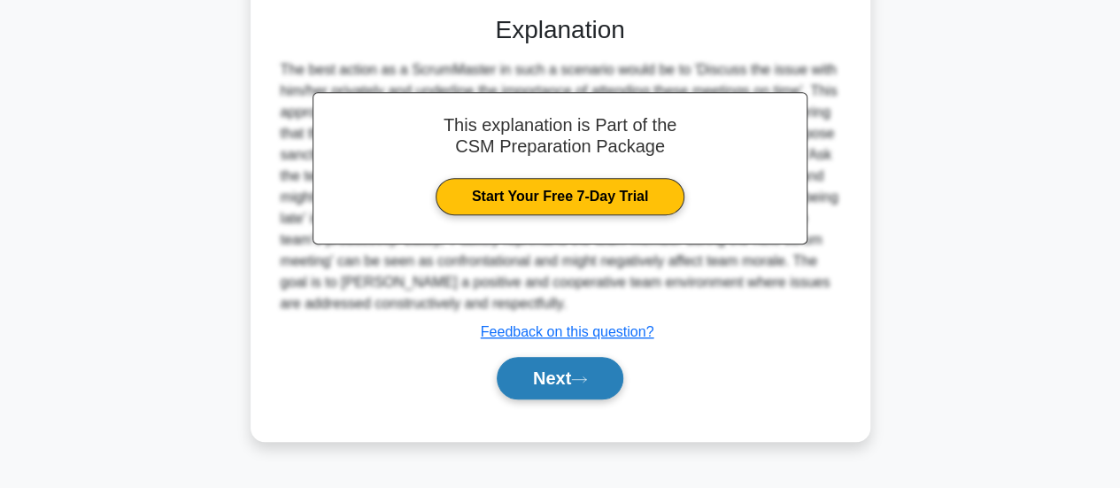
click at [541, 376] on button "Next" at bounding box center [560, 378] width 127 height 43
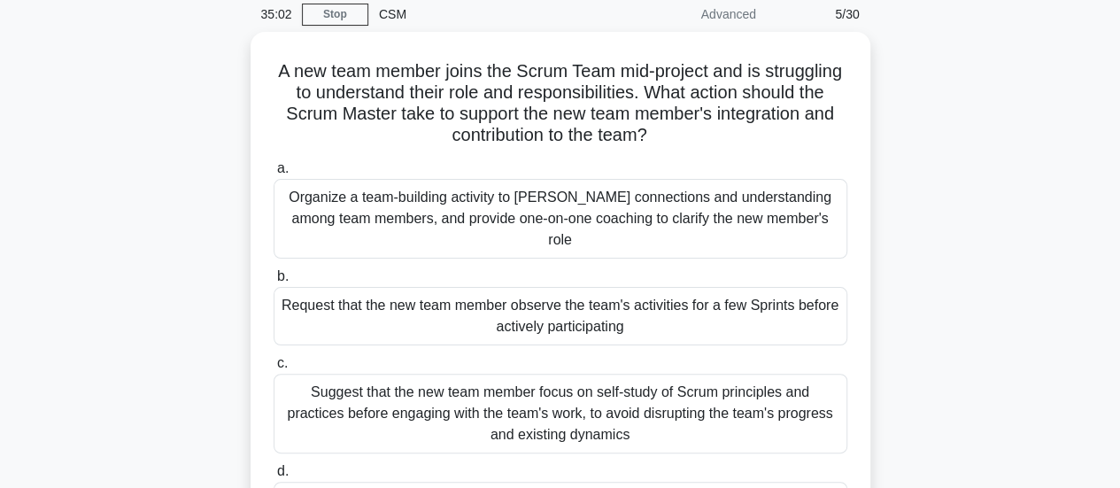
scroll to position [69, 0]
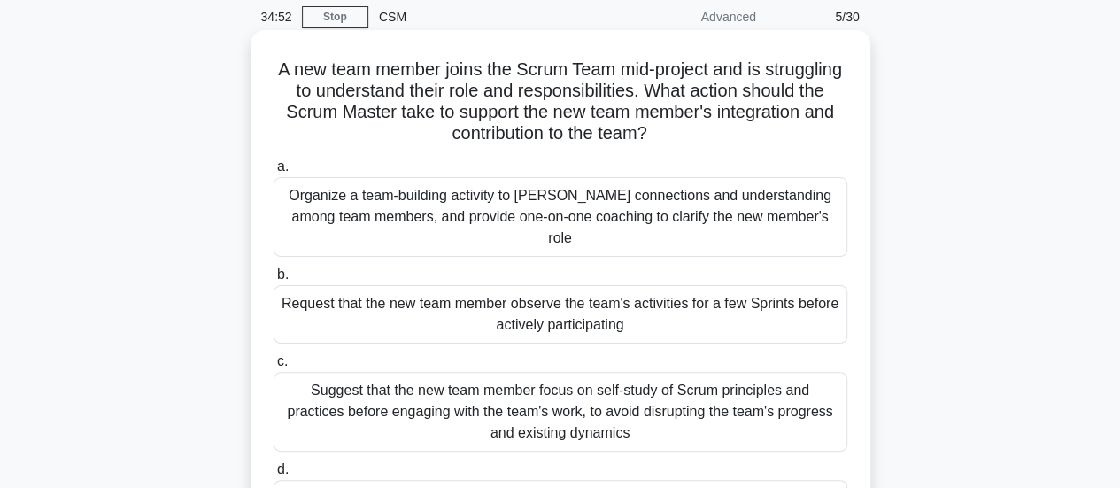
drag, startPoint x: 311, startPoint y: 65, endPoint x: 751, endPoint y: 140, distance: 446.5
click at [751, 140] on h5 "A new team member joins the Scrum Team mid-project and is struggling to underst…" at bounding box center [560, 101] width 577 height 87
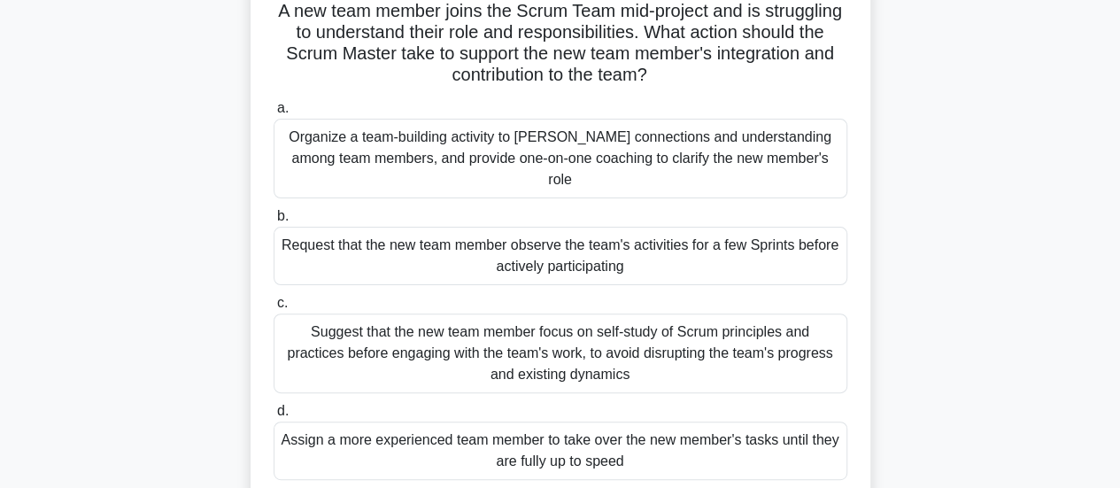
scroll to position [133, 0]
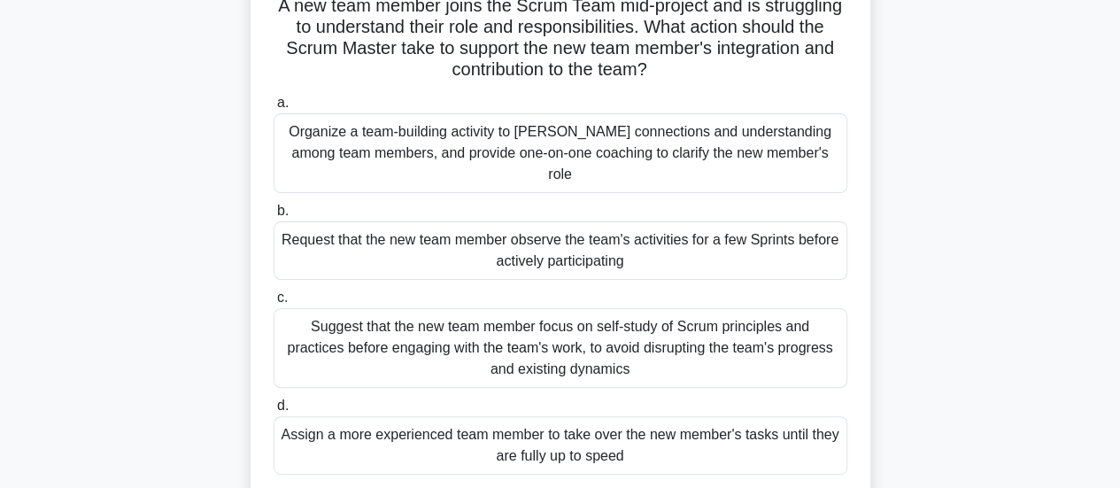
click at [555, 143] on div "Organize a team-building activity to foster connections and understanding among…" at bounding box center [561, 153] width 574 height 80
click at [274, 109] on input "a. Organize a team-building activity to foster connections and understanding am…" at bounding box center [274, 103] width 0 height 12
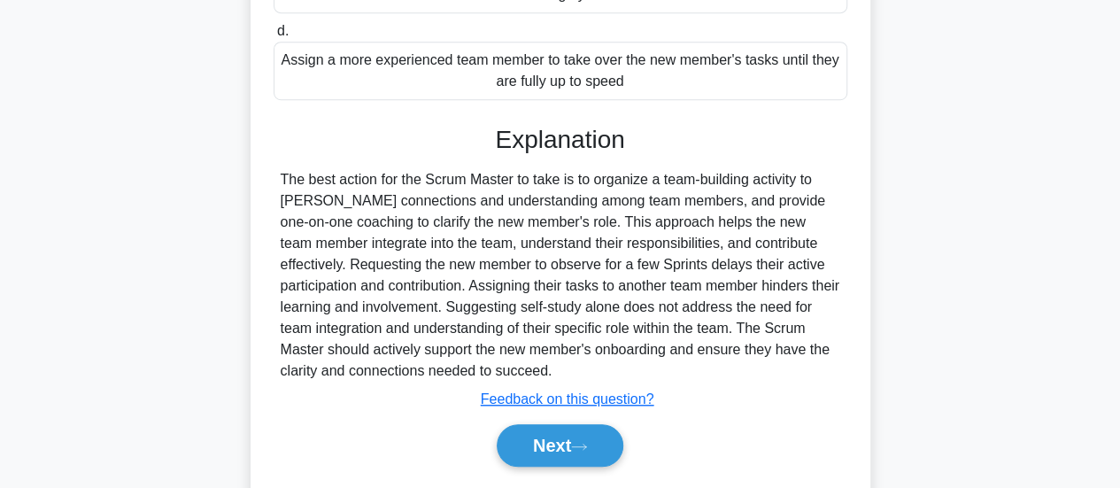
scroll to position [538, 0]
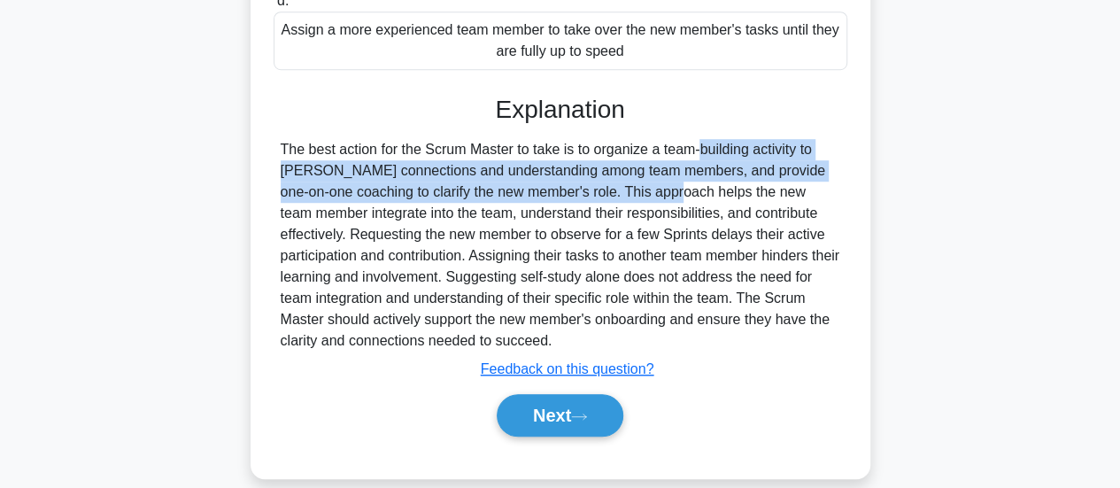
drag, startPoint x: 587, startPoint y: 131, endPoint x: 544, endPoint y: 165, distance: 54.9
click at [544, 165] on div "The best action for the Scrum Master to take is to organize a team-building act…" at bounding box center [561, 245] width 560 height 213
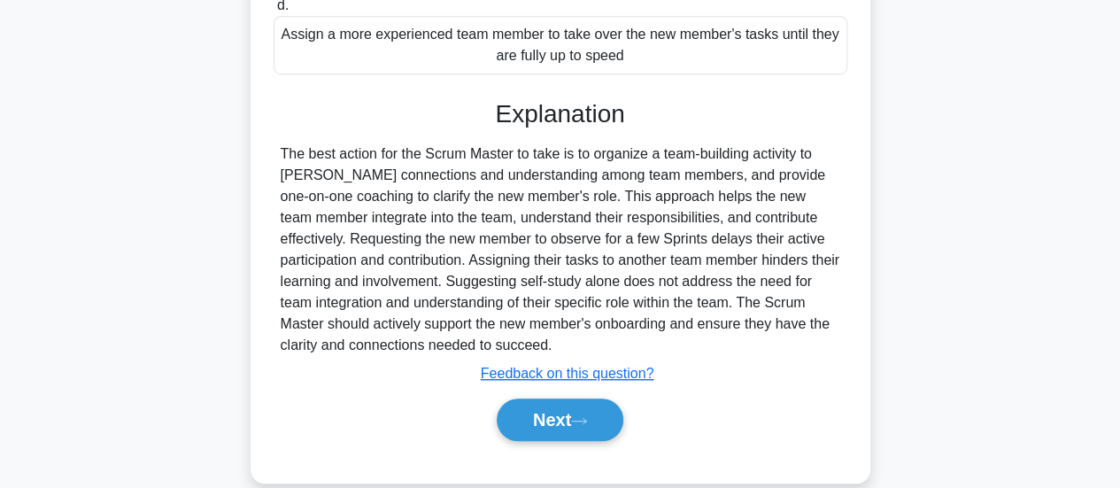
click at [906, 215] on div "A new team member joins the Scrum Team mid-project and is struggling to underst…" at bounding box center [561, 35] width 1010 height 938
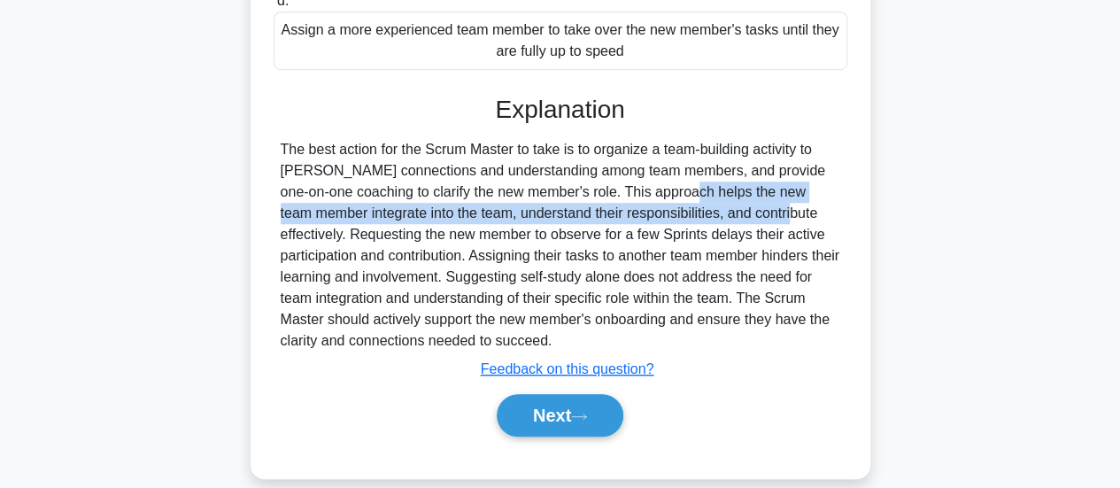
drag, startPoint x: 559, startPoint y: 170, endPoint x: 637, endPoint y: 192, distance: 81.0
click at [637, 192] on div "The best action for the Scrum Master to take is to organize a team-building act…" at bounding box center [561, 245] width 560 height 213
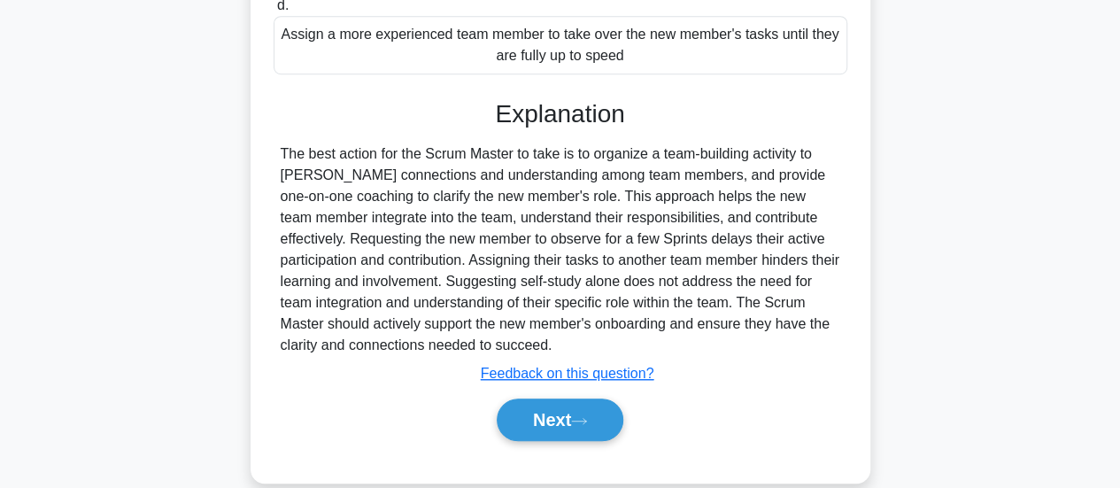
click at [902, 258] on div "A new team member joins the Scrum Team mid-project and is struggling to underst…" at bounding box center [561, 35] width 1010 height 938
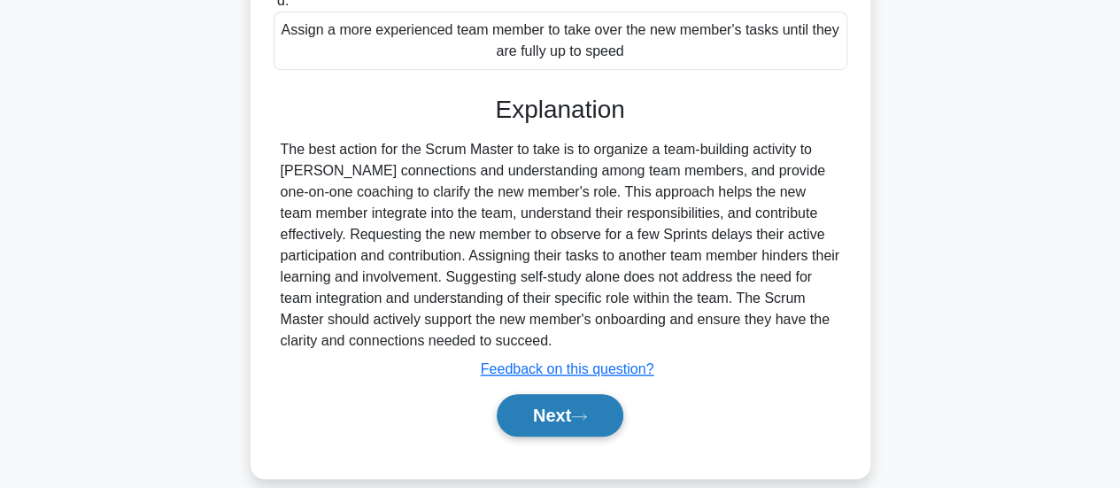
click at [537, 394] on button "Next" at bounding box center [560, 415] width 127 height 43
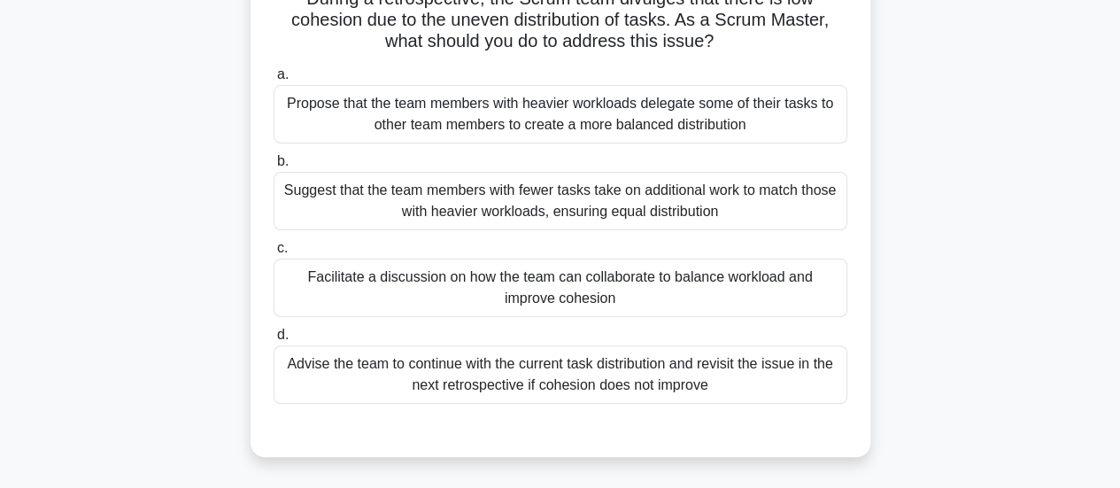
scroll to position [0, 0]
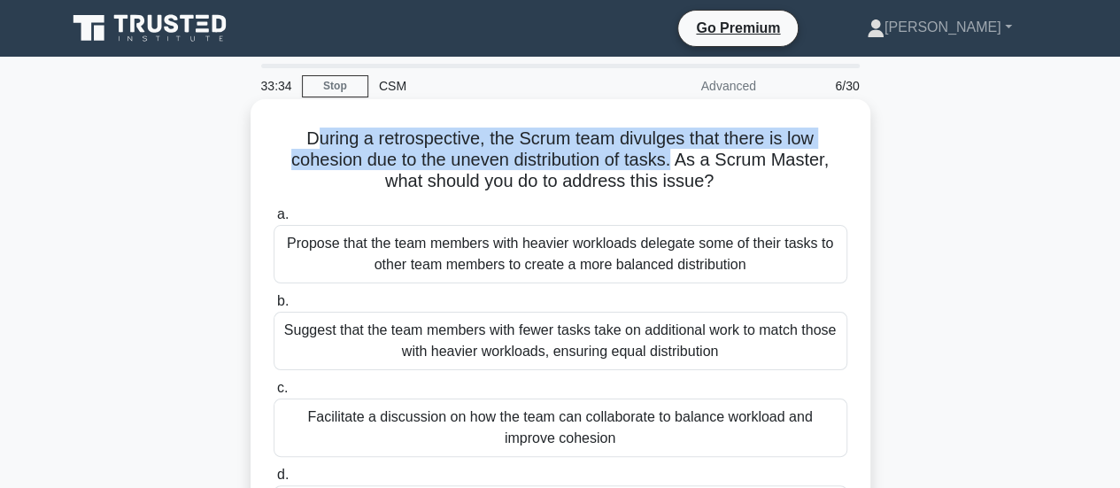
drag, startPoint x: 306, startPoint y: 135, endPoint x: 677, endPoint y: 161, distance: 371.1
click at [677, 161] on h5 "During a retrospective, the Scrum team divulges that there is low cohesion due …" at bounding box center [560, 161] width 577 height 66
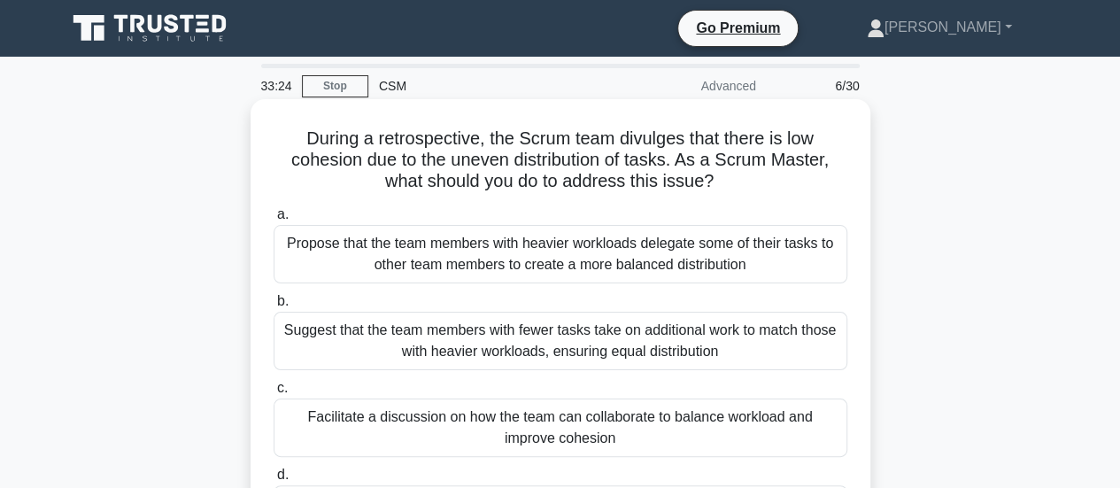
click at [861, 165] on div "During a retrospective, the Scrum team divulges that there is low cohesion due …" at bounding box center [561, 348] width 606 height 484
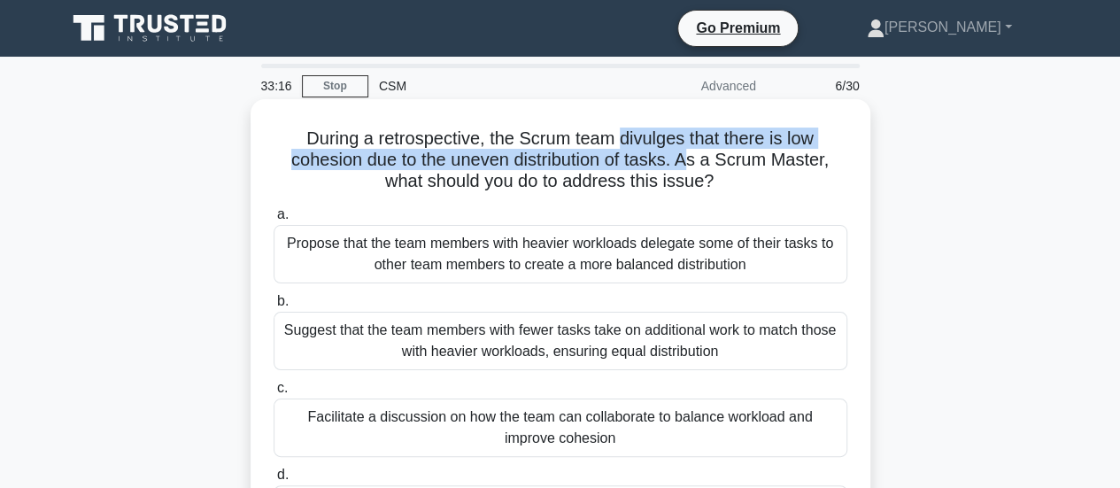
drag, startPoint x: 620, startPoint y: 142, endPoint x: 696, endPoint y: 163, distance: 79.1
click at [696, 163] on h5 "During a retrospective, the Scrum team divulges that there is low cohesion due …" at bounding box center [560, 161] width 577 height 66
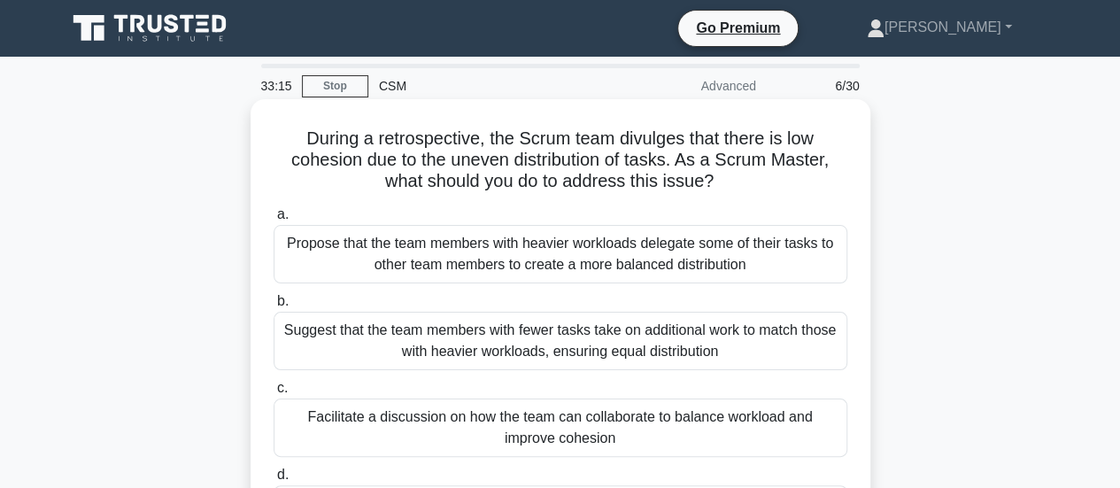
click at [862, 196] on div "During a retrospective, the Scrum team divulges that there is low cohesion due …" at bounding box center [561, 348] width 606 height 484
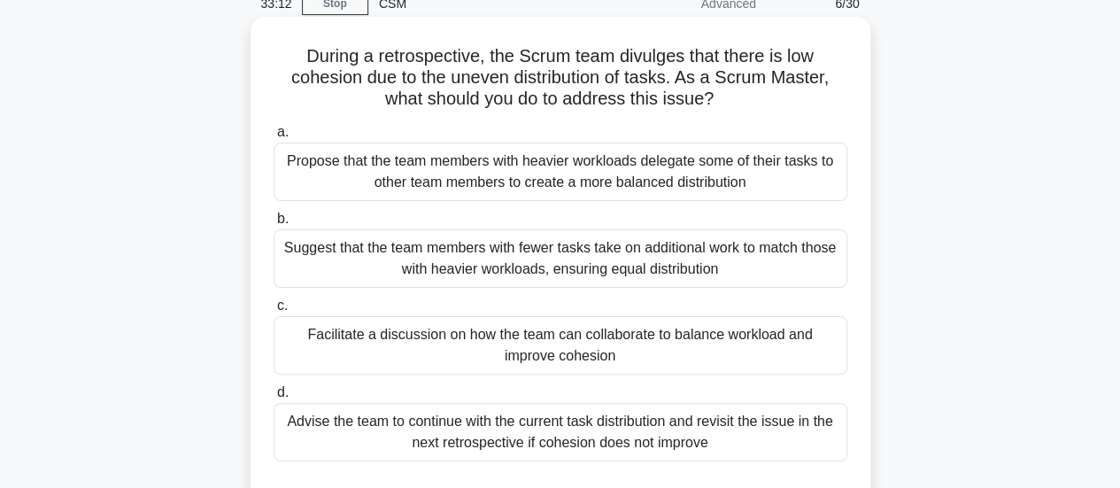
scroll to position [90, 0]
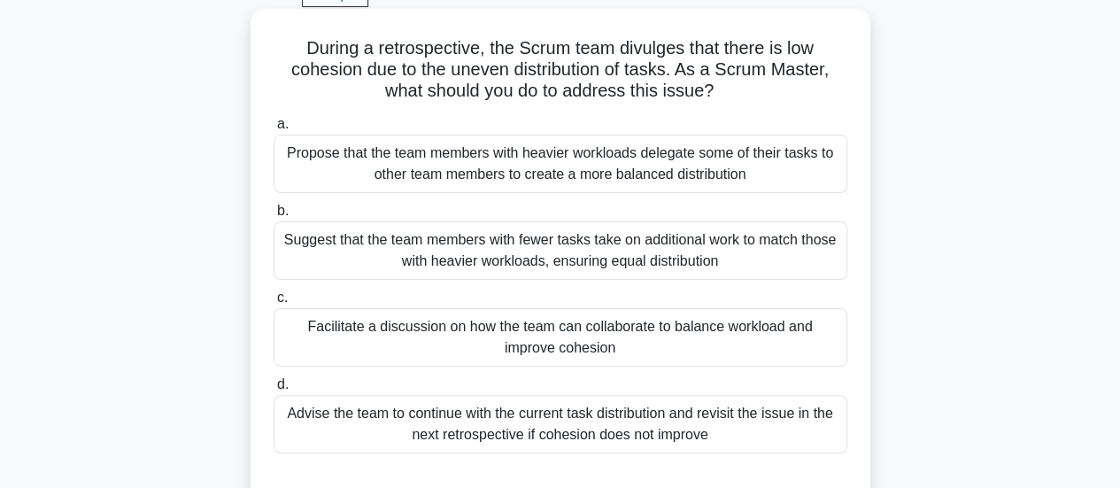
click at [611, 341] on div "Facilitate a discussion on how the team can collaborate to balance workload and…" at bounding box center [561, 337] width 574 height 58
click at [274, 304] on input "c. Facilitate a discussion on how the team can collaborate to balance workload …" at bounding box center [274, 298] width 0 height 12
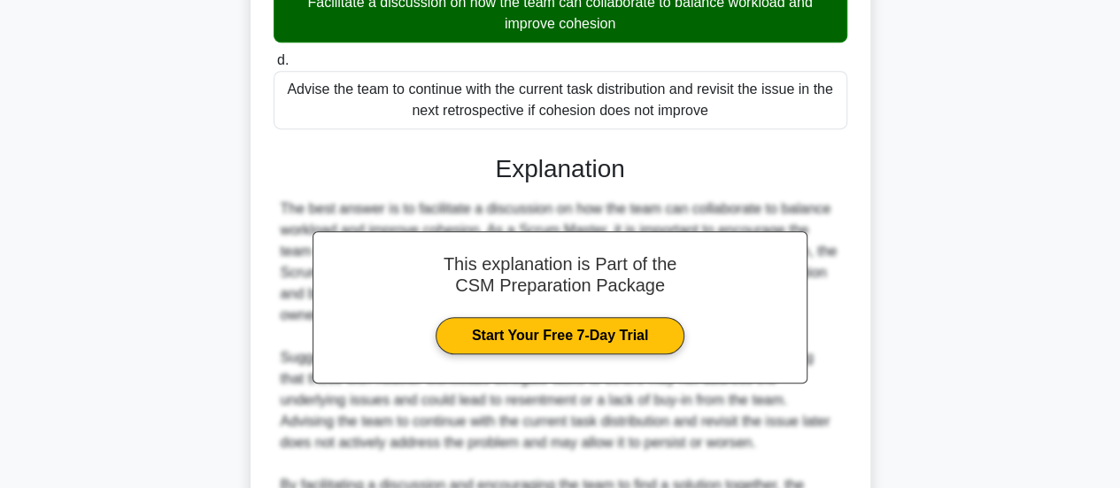
scroll to position [623, 0]
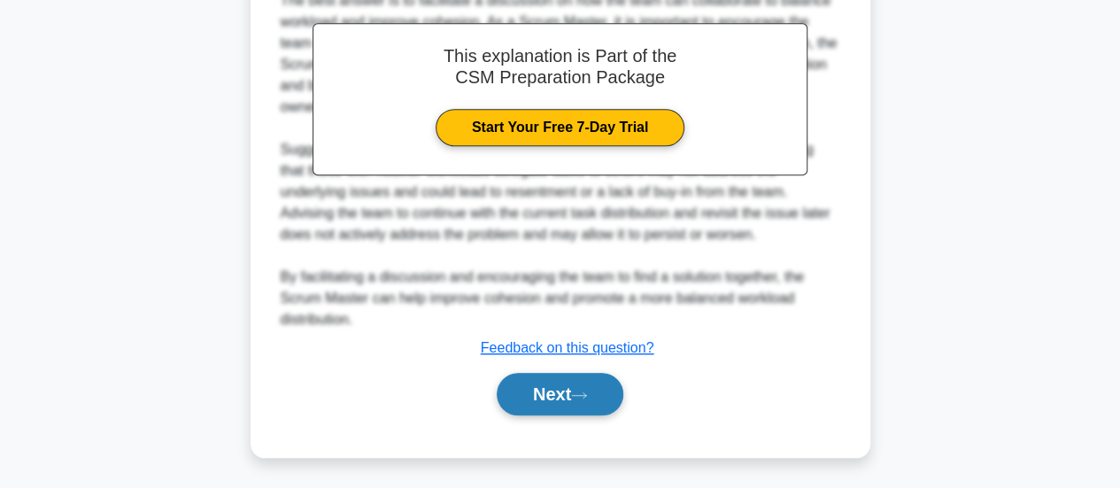
click at [549, 381] on button "Next" at bounding box center [560, 394] width 127 height 43
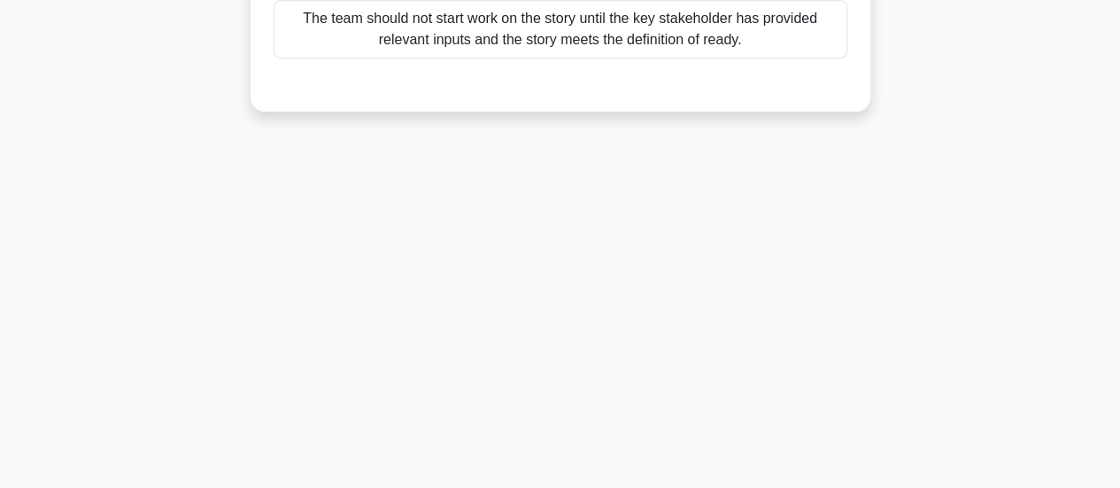
scroll to position [0, 0]
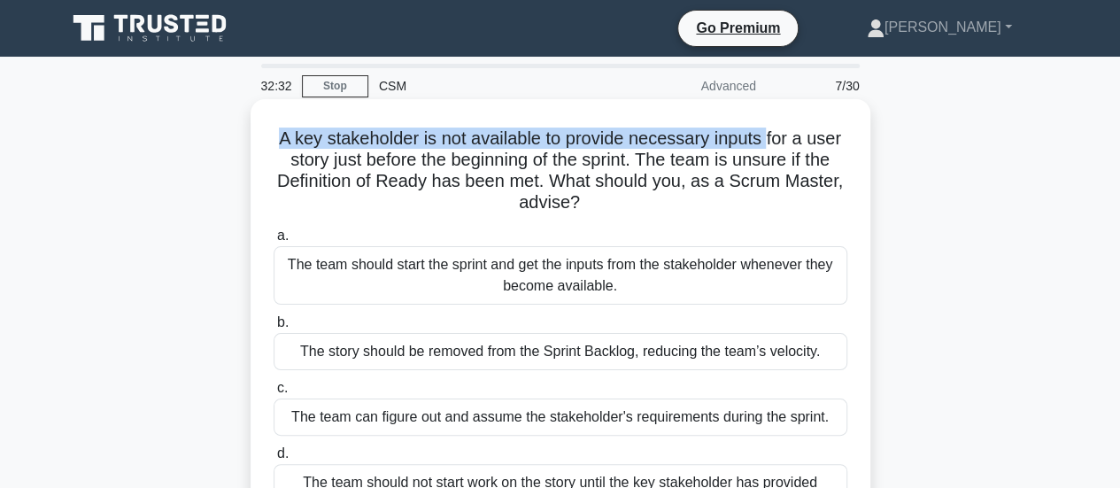
drag, startPoint x: 272, startPoint y: 143, endPoint x: 769, endPoint y: 148, distance: 496.8
click at [769, 148] on h5 "A key stakeholder is not available to provide necessary inputs for a user story…" at bounding box center [560, 171] width 577 height 87
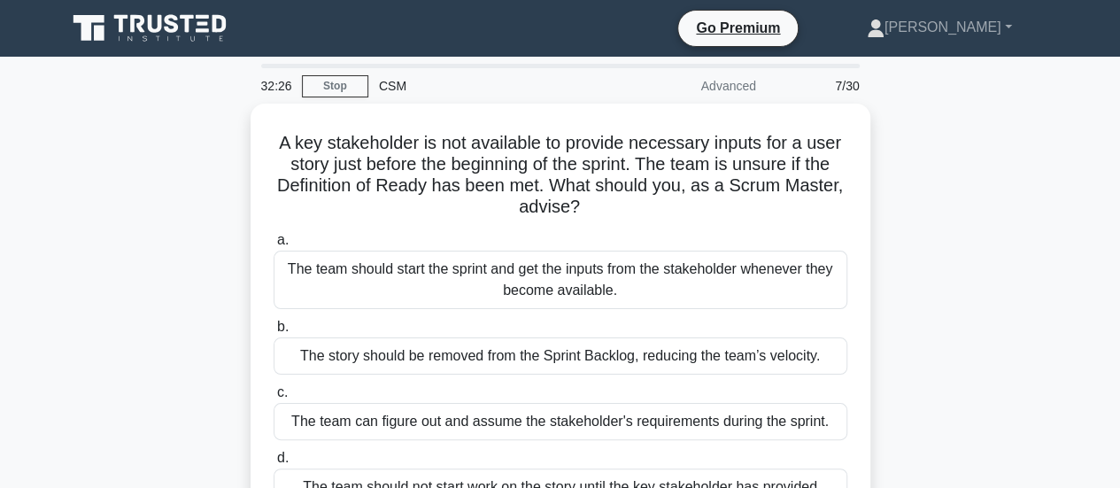
click at [879, 186] on div "A key stakeholder is not available to provide necessary inputs for a user story…" at bounding box center [561, 353] width 1010 height 498
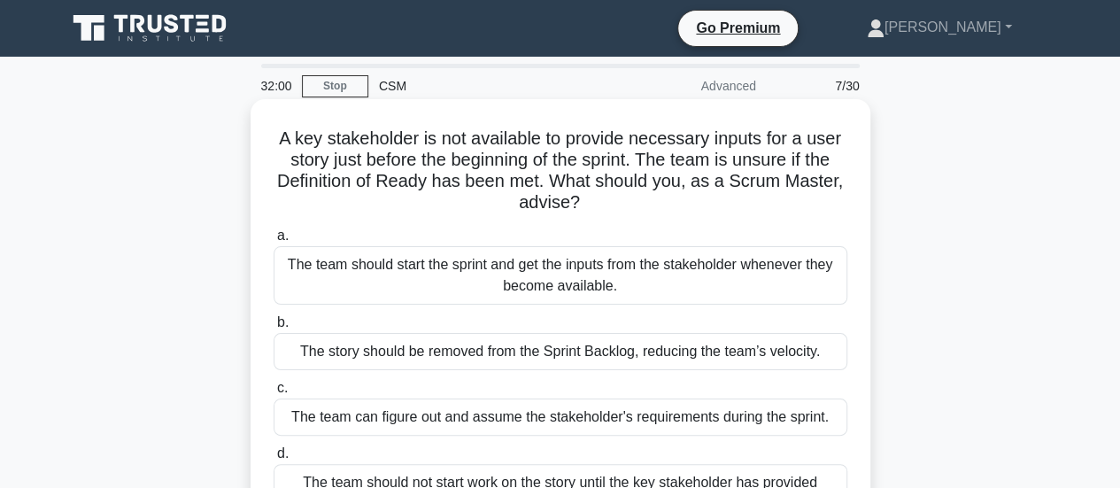
click at [700, 286] on div "The team should start the sprint and get the inputs from the stakeholder whenev…" at bounding box center [561, 275] width 574 height 58
click at [274, 242] on input "a. The team should start the sprint and get the inputs from the stakeholder whe…" at bounding box center [274, 236] width 0 height 12
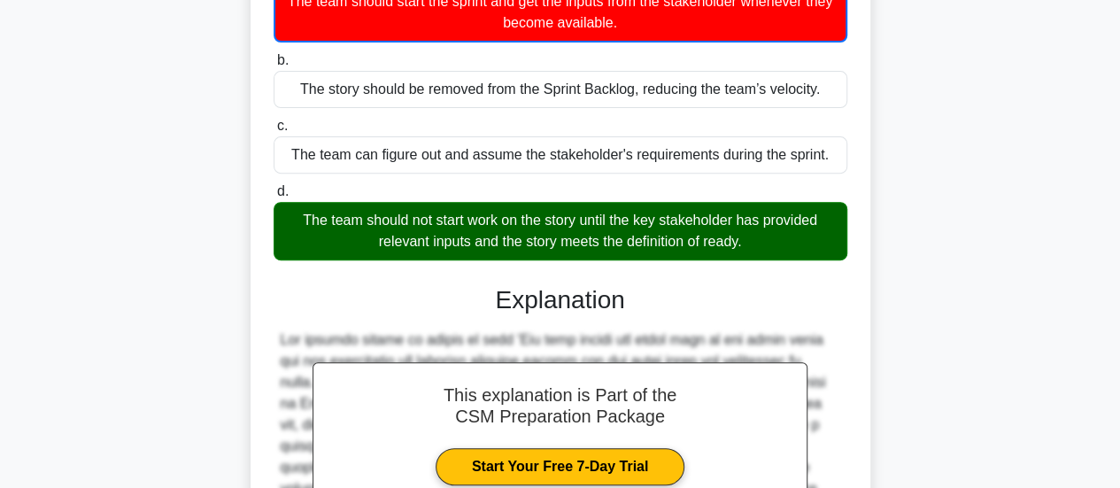
scroll to position [279, 0]
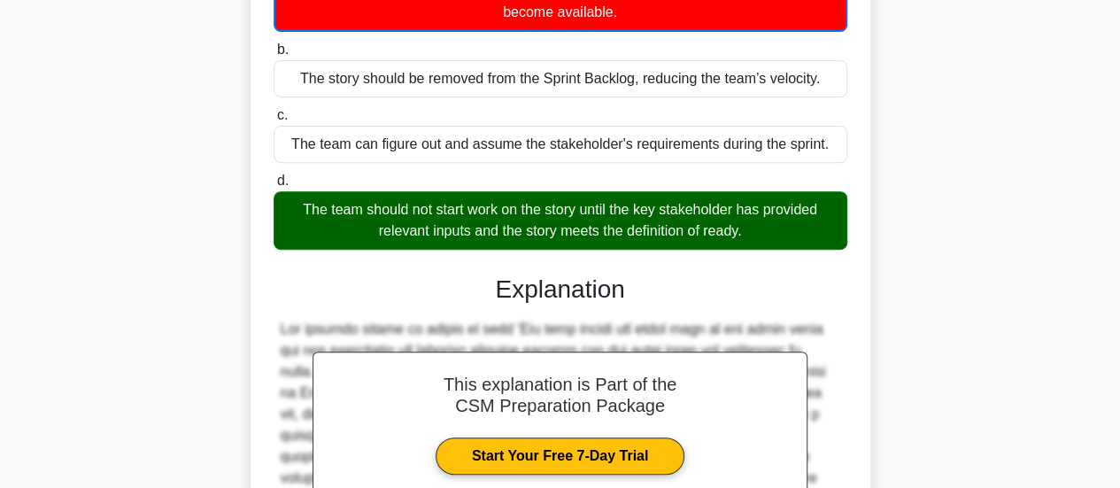
drag, startPoint x: 577, startPoint y: 250, endPoint x: 960, endPoint y: 220, distance: 384.6
click at [960, 220] on div "A key stakeholder is not available to provide necessary inputs for a user story…" at bounding box center [561, 326] width 1010 height 1003
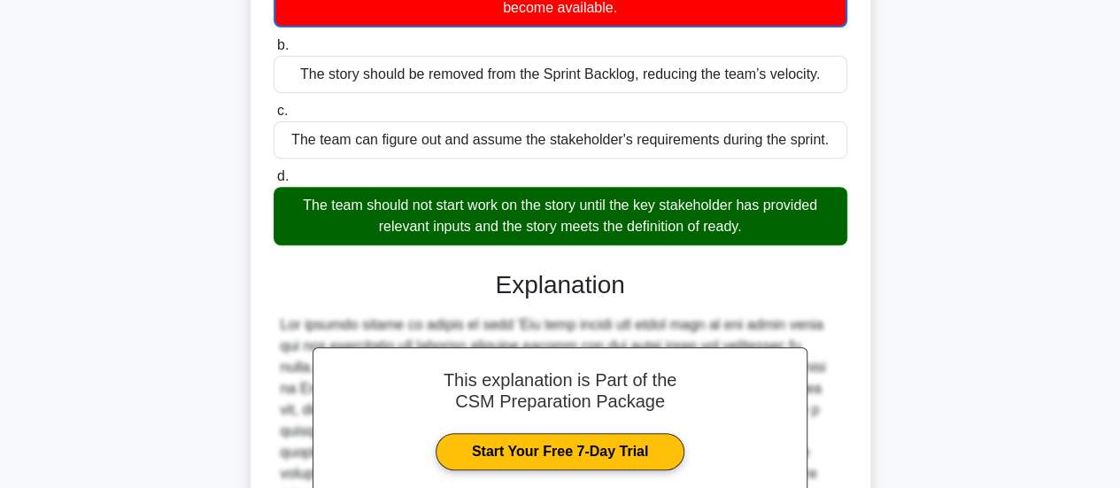
click at [829, 213] on div "The team should not start work on the story until the key stakeholder has provi…" at bounding box center [561, 216] width 574 height 58
click at [274, 182] on input "d. The team should not start work on the story until the key stakeholder has pr…" at bounding box center [274, 177] width 0 height 12
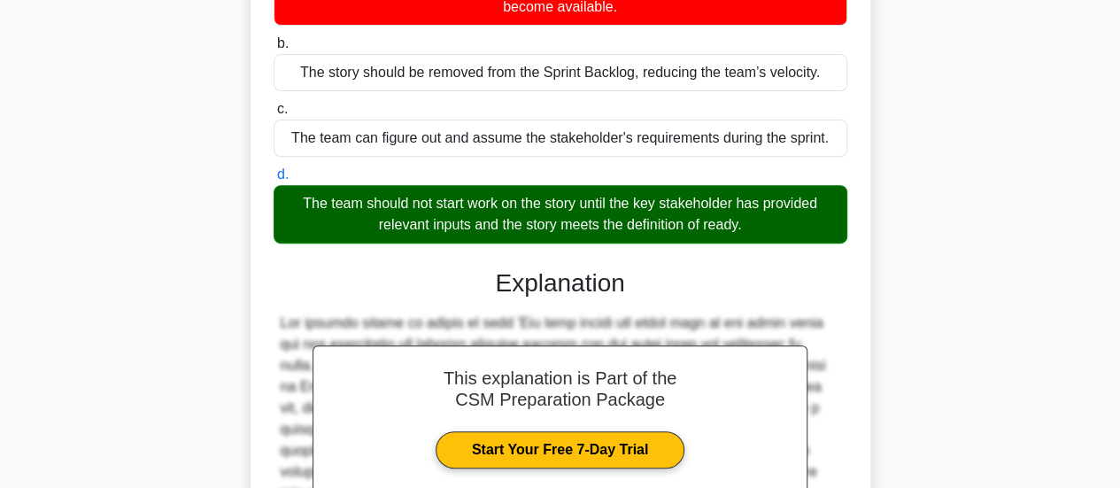
scroll to position [623, 0]
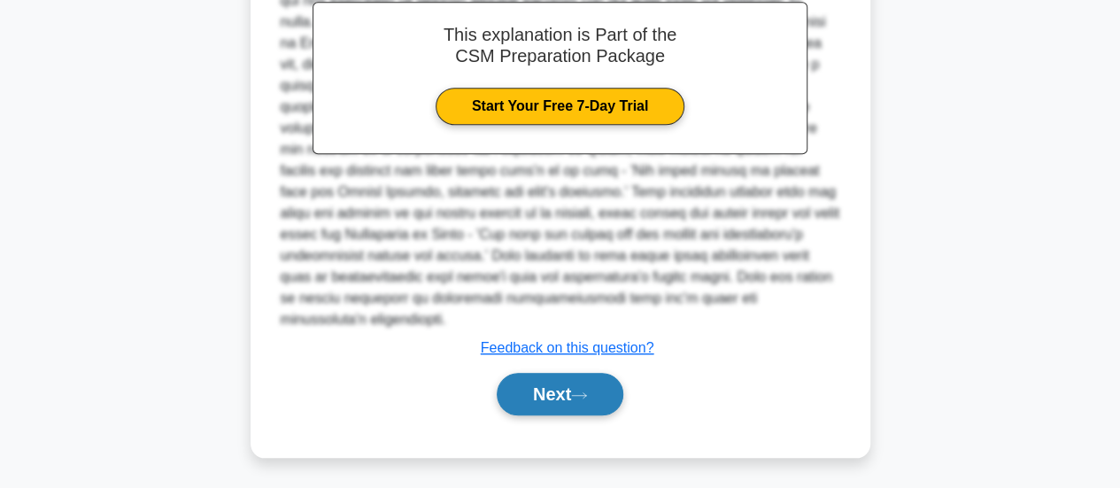
click at [566, 385] on button "Next" at bounding box center [560, 394] width 127 height 43
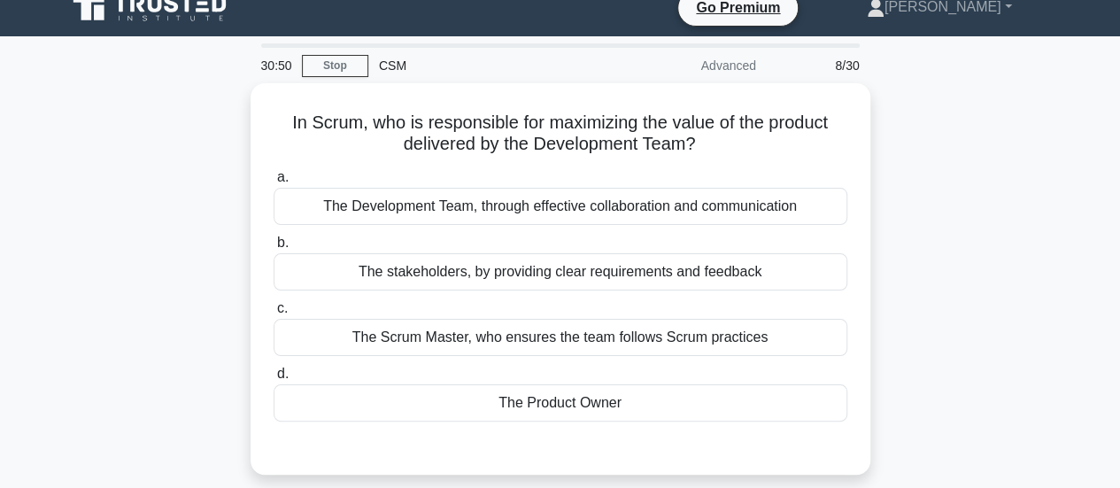
scroll to position [0, 0]
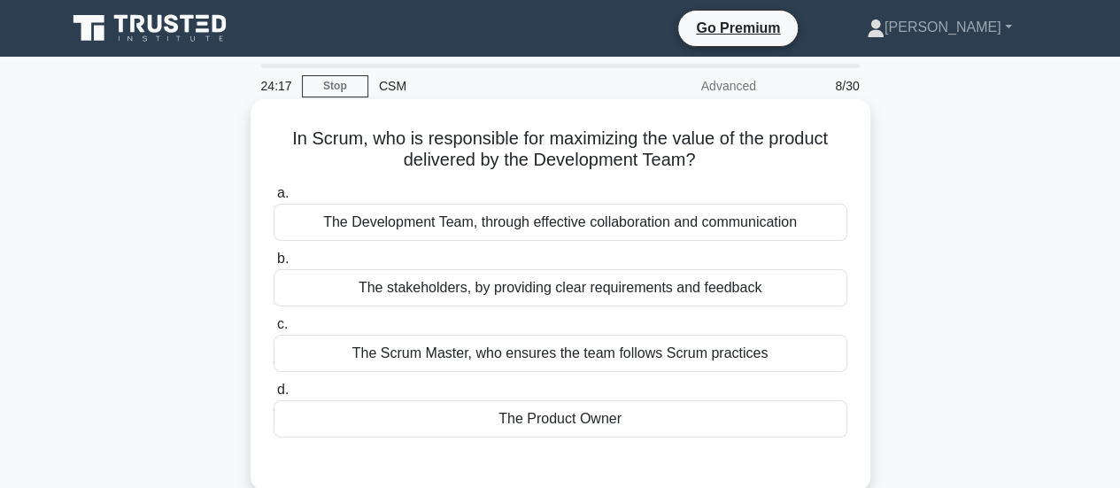
click at [670, 228] on div "The Development Team, through effective collaboration and communication" at bounding box center [561, 222] width 574 height 37
click at [274, 199] on input "a. The Development Team, through effective collaboration and communication" at bounding box center [274, 194] width 0 height 12
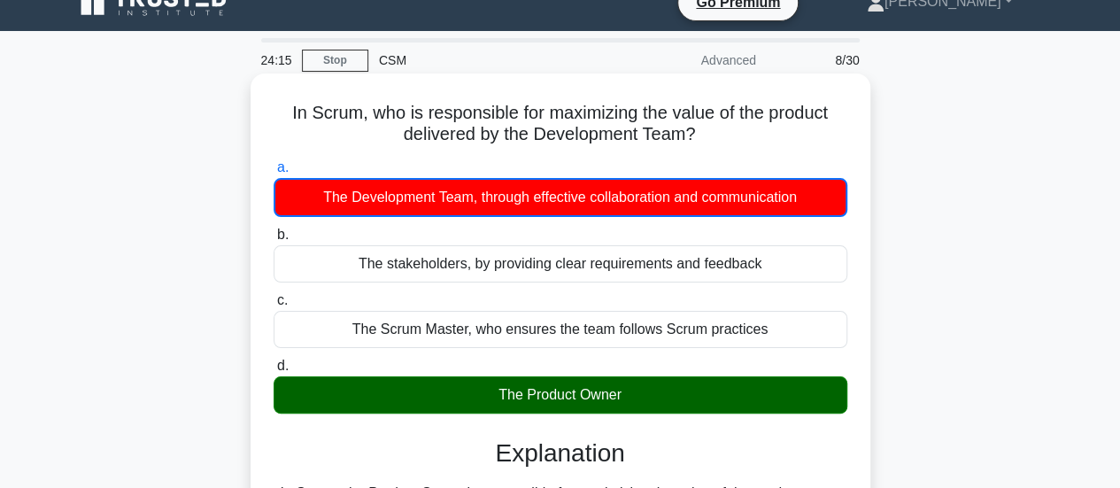
scroll to position [27, 0]
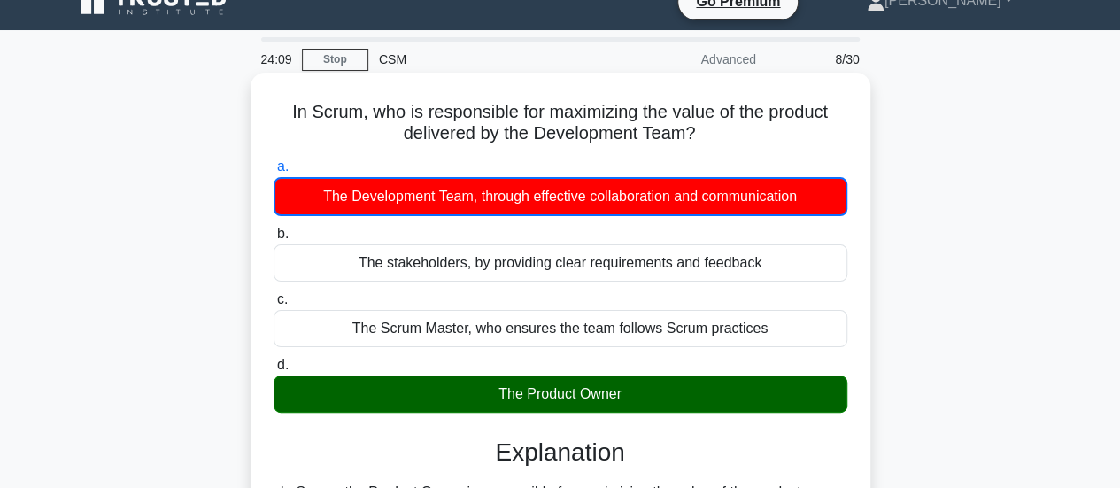
drag, startPoint x: 545, startPoint y: 103, endPoint x: 707, endPoint y: 128, distance: 164.1
click at [707, 128] on h5 "In Scrum, who is responsible for maximizing the value of the product delivered …" at bounding box center [560, 123] width 577 height 44
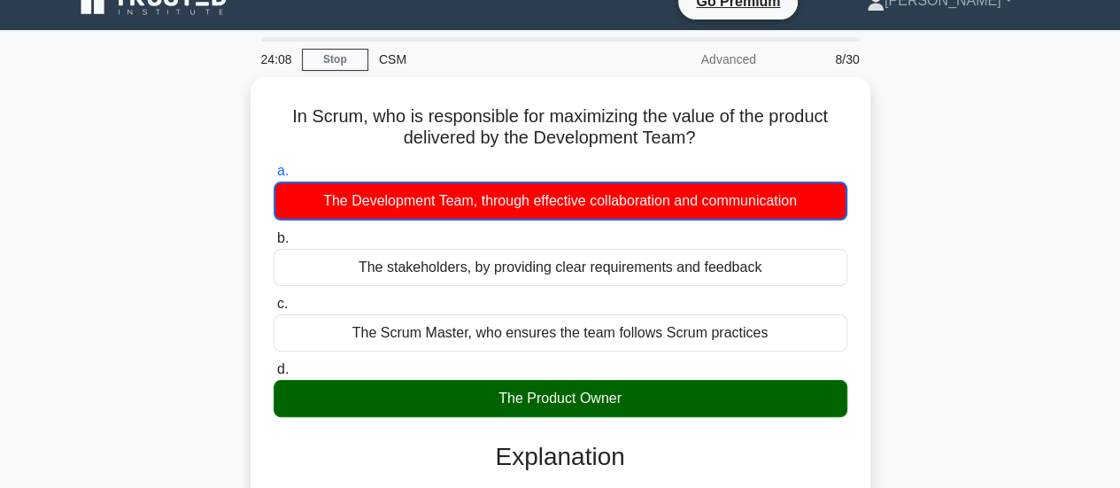
click at [956, 263] on div "In Scrum, who is responsible for maximizing the value of the product delivered …" at bounding box center [561, 440] width 1010 height 727
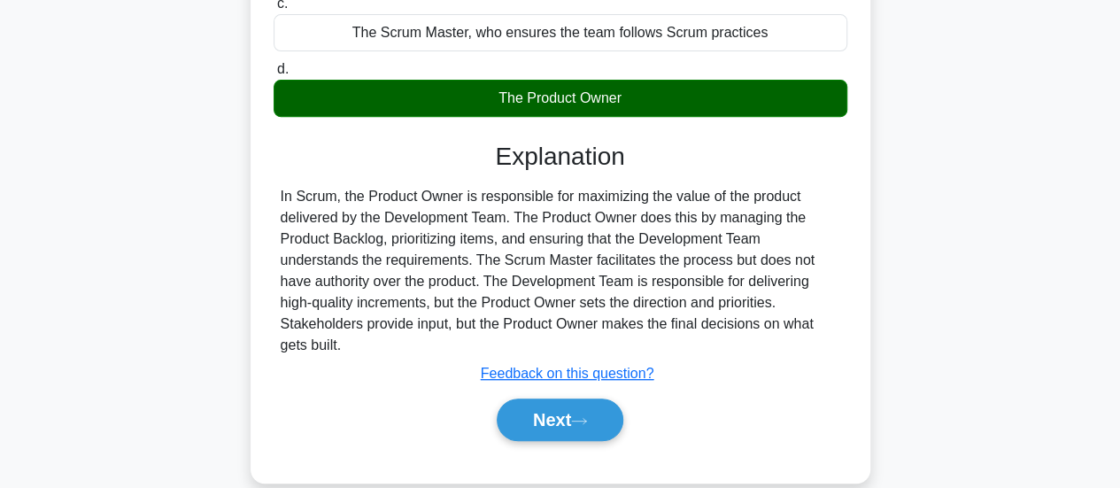
scroll to position [328, 0]
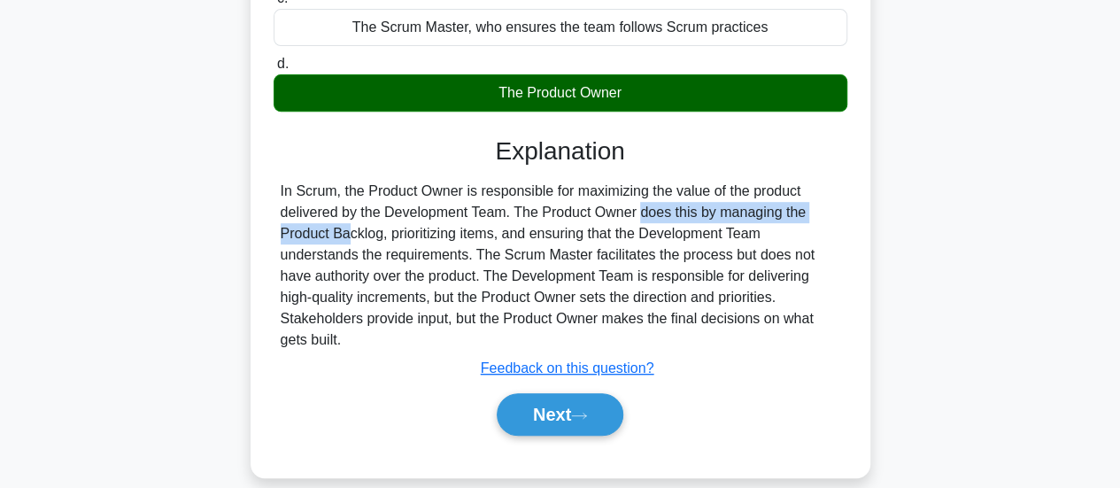
drag, startPoint x: 523, startPoint y: 221, endPoint x: 763, endPoint y: 222, distance: 240.0
click at [763, 222] on div "In Scrum, the Product Owner is responsible for maximizing the value of the prod…" at bounding box center [561, 266] width 560 height 170
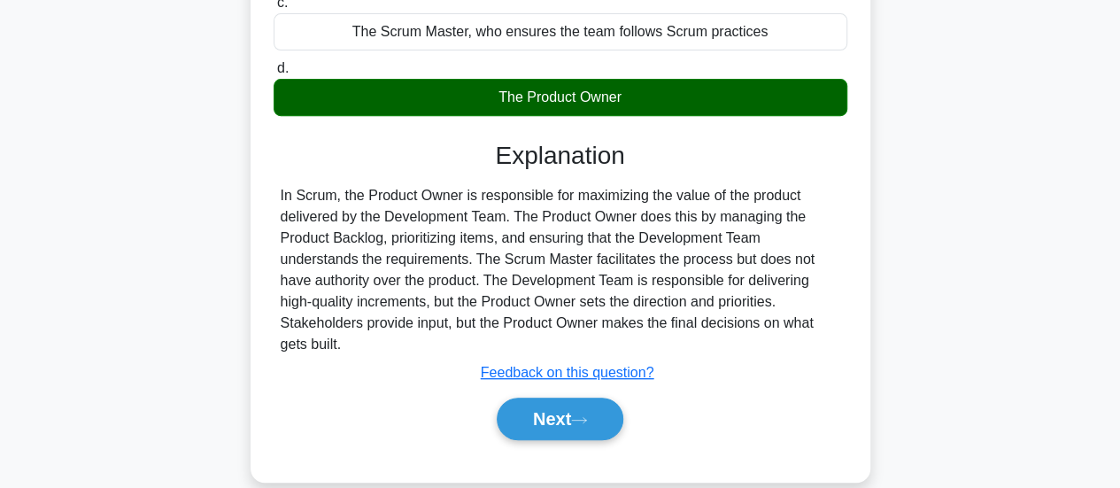
click at [912, 225] on div "In Scrum, who is responsible for maximizing the value of the product delivered …" at bounding box center [561, 139] width 1010 height 727
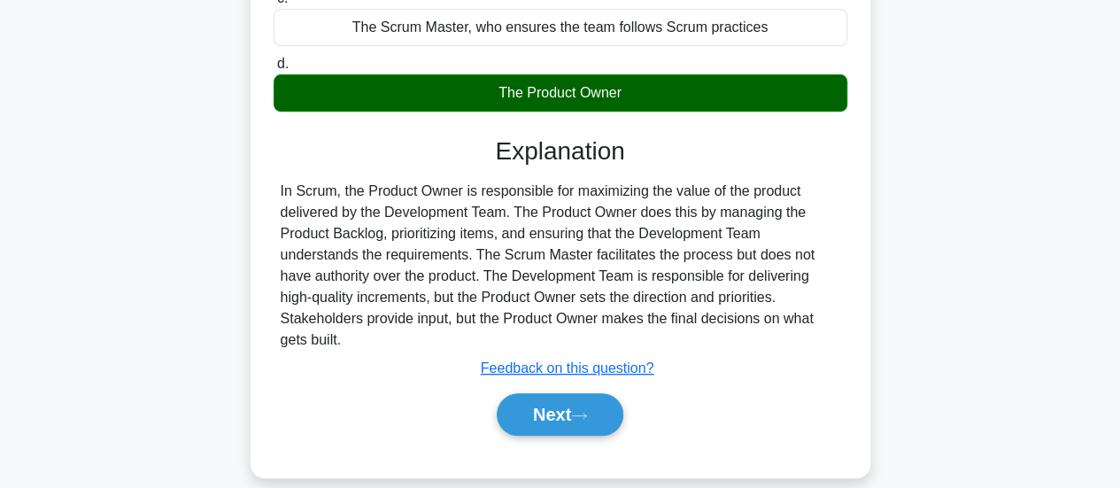
scroll to position [290, 0]
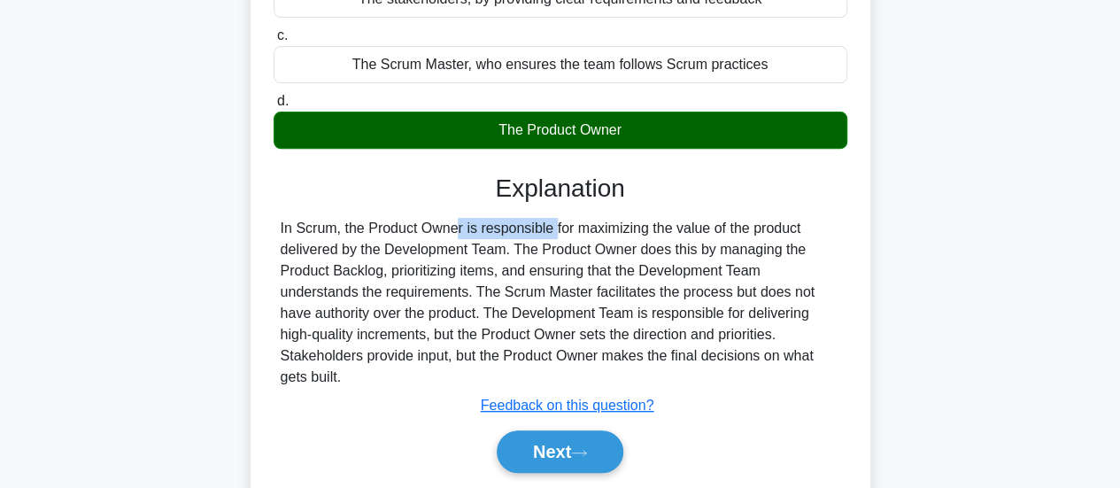
drag, startPoint x: 338, startPoint y: 229, endPoint x: 456, endPoint y: 222, distance: 118.0
click at [456, 222] on div "In Scrum, the Product Owner is responsible for maximizing the value of the prod…" at bounding box center [561, 303] width 560 height 170
click at [664, 224] on div "In Scrum, the Product Owner is responsible for maximizing the value of the prod…" at bounding box center [561, 303] width 560 height 170
drag, startPoint x: 344, startPoint y: 228, endPoint x: 460, endPoint y: 224, distance: 116.1
click at [460, 224] on div "In Scrum, the Product Owner is responsible for maximizing the value of the prod…" at bounding box center [561, 303] width 560 height 170
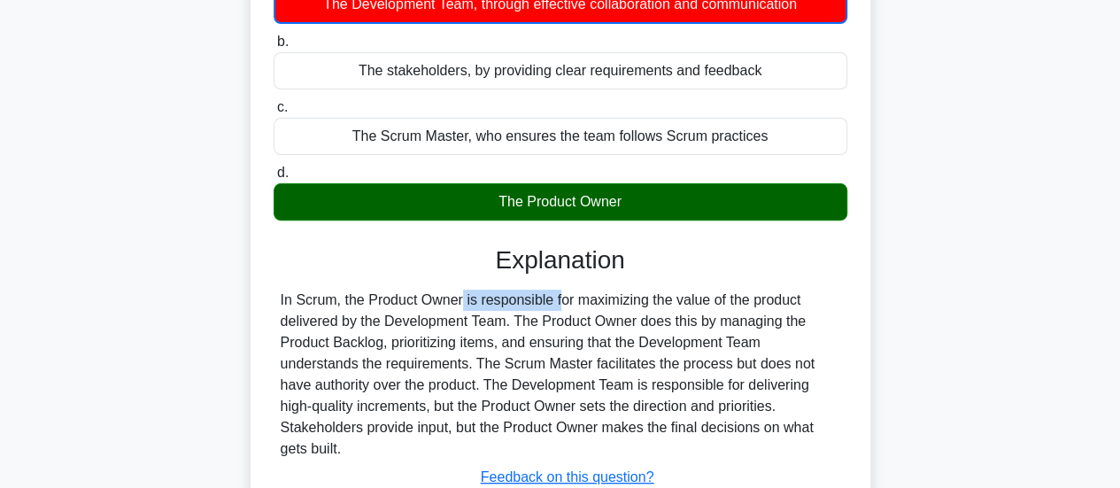
scroll to position [221, 0]
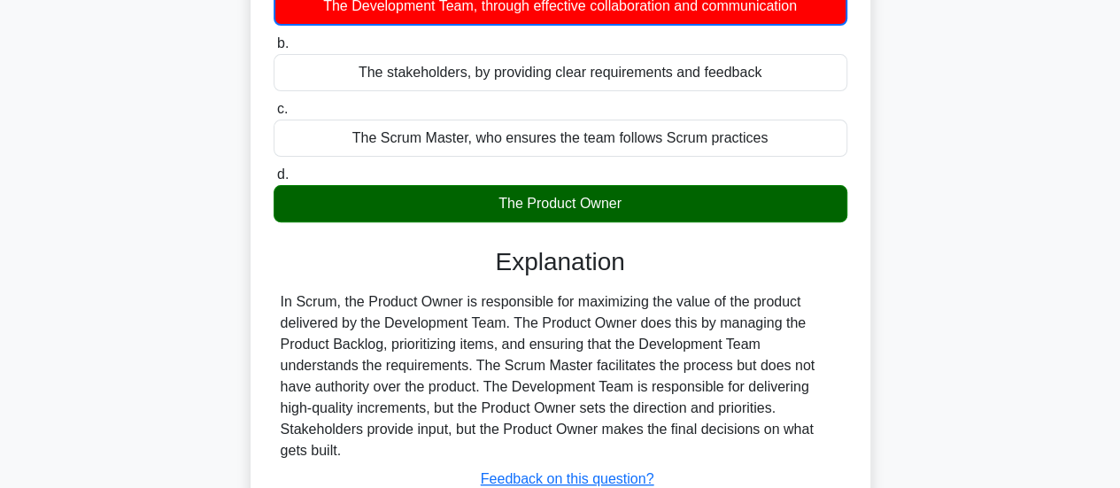
click at [945, 180] on div "In Scrum, who is responsible for maximizing the value of the product delivered …" at bounding box center [561, 245] width 1010 height 727
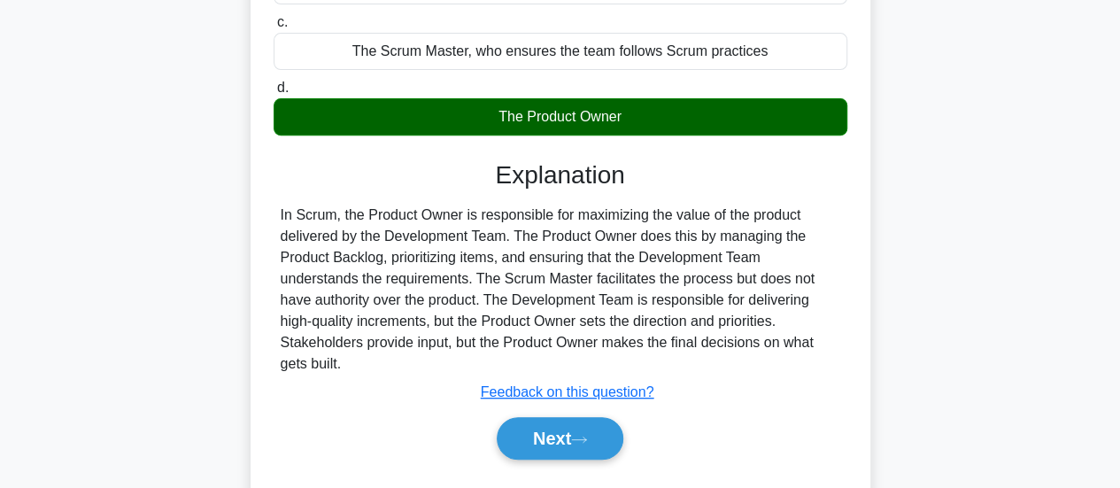
scroll to position [312, 0]
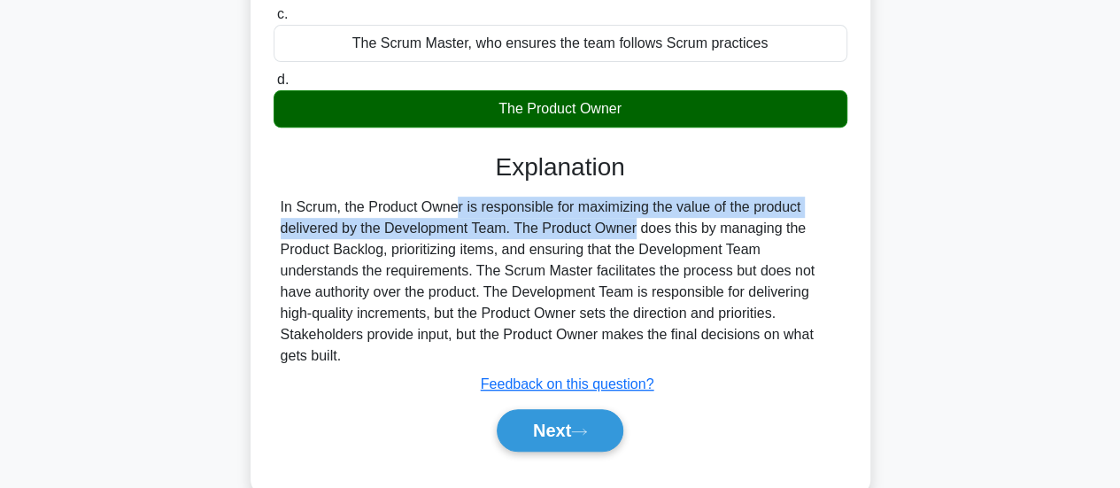
drag, startPoint x: 339, startPoint y: 210, endPoint x: 514, endPoint y: 231, distance: 175.8
click at [514, 231] on div "In Scrum, the Product Owner is responsible for maximizing the value of the prod…" at bounding box center [561, 282] width 560 height 170
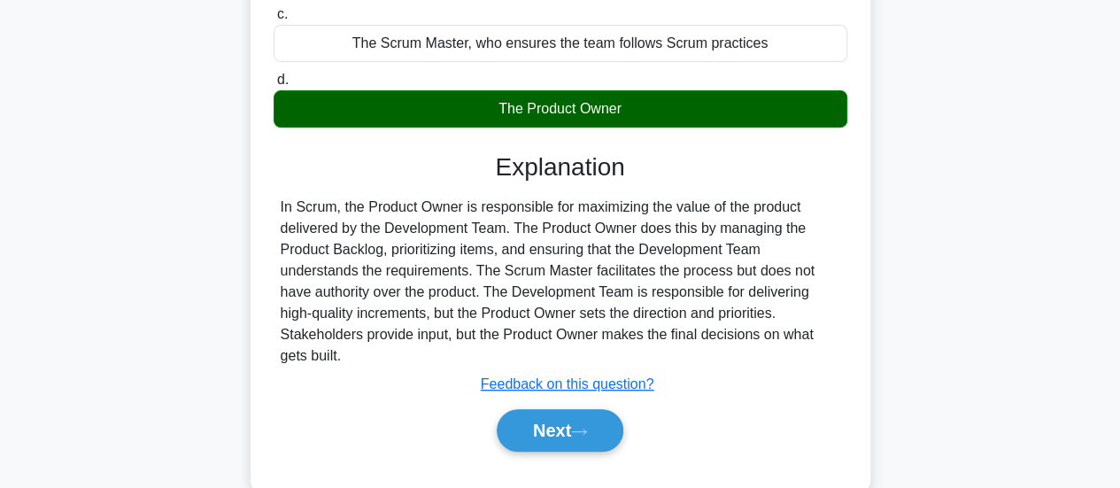
click at [351, 156] on h3 "Explanation" at bounding box center [560, 167] width 553 height 30
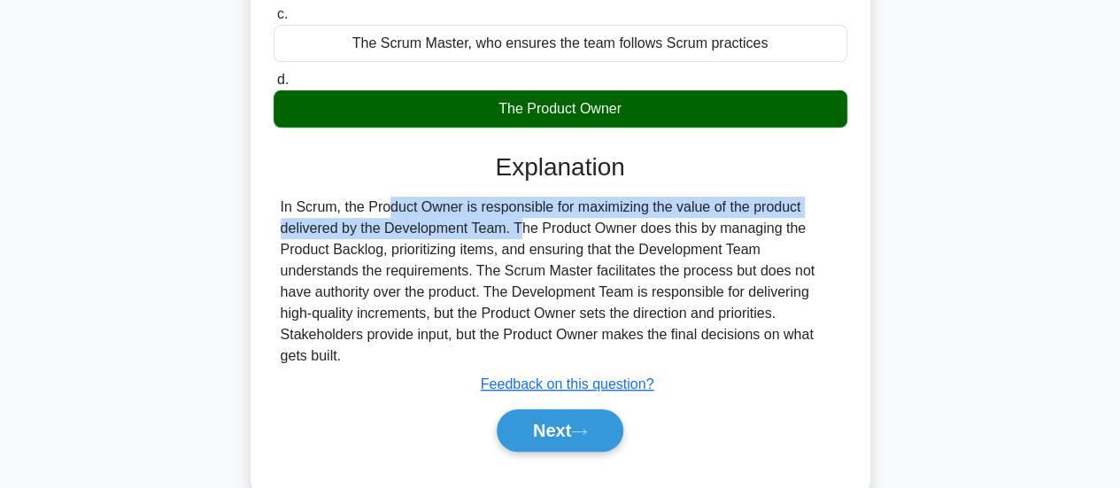
drag, startPoint x: 274, startPoint y: 208, endPoint x: 399, endPoint y: 236, distance: 128.0
click at [399, 236] on div "In Scrum, the Product Owner is responsible for maximizing the value of the prod…" at bounding box center [561, 282] width 574 height 170
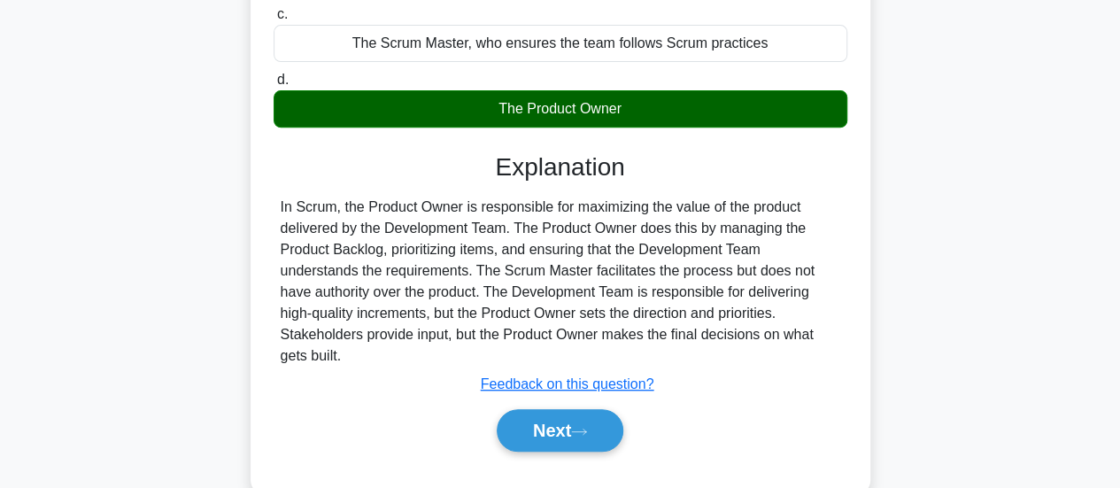
click at [298, 164] on h3 "Explanation" at bounding box center [560, 167] width 553 height 30
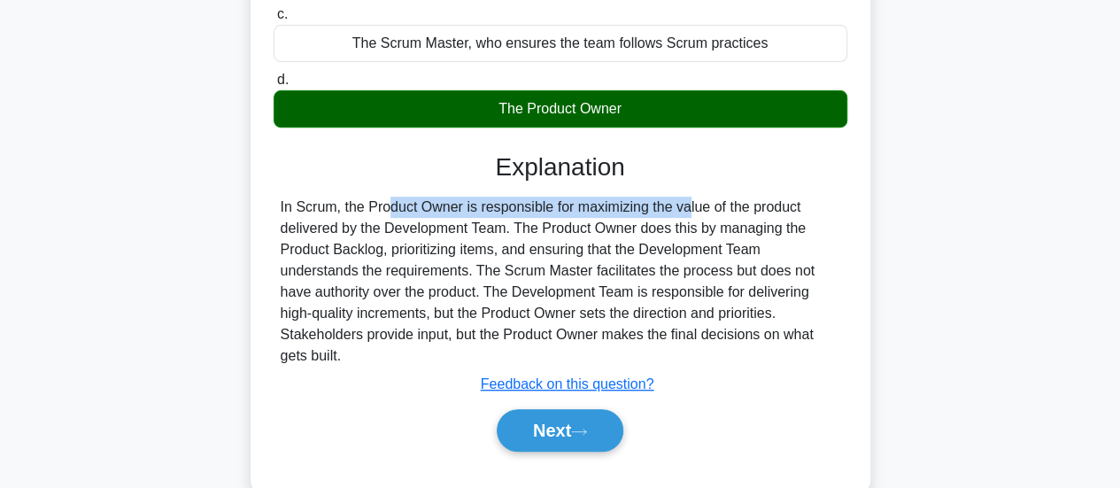
drag, startPoint x: 277, startPoint y: 203, endPoint x: 579, endPoint y: 201, distance: 302.0
click at [579, 201] on div "In Scrum, the Product Owner is responsible for maximizing the value of the prod…" at bounding box center [561, 282] width 574 height 170
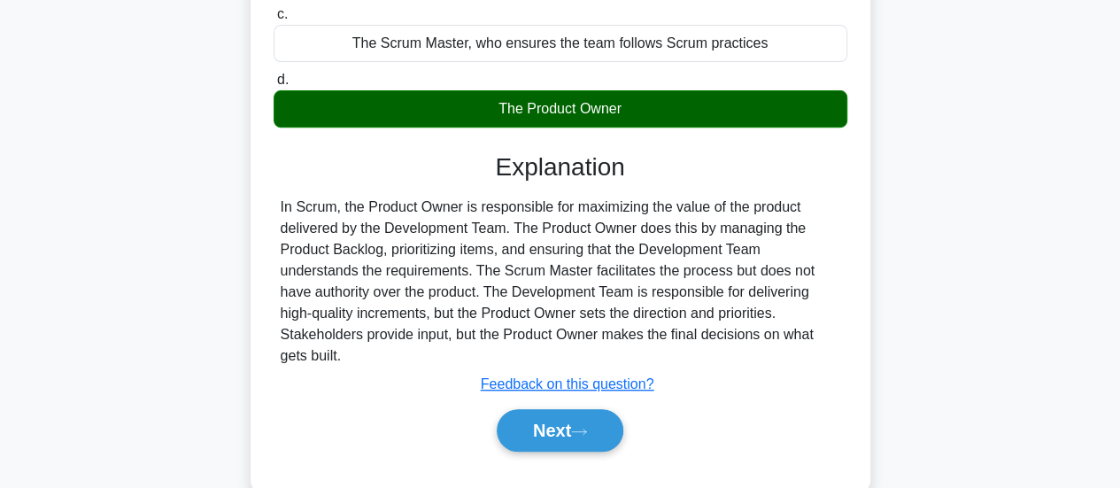
click at [687, 184] on div "Explanation In Scrum, the Product Owner is responsible for maximizing the value…" at bounding box center [561, 305] width 574 height 306
drag, startPoint x: 282, startPoint y: 208, endPoint x: 340, endPoint y: 203, distance: 58.7
click at [340, 203] on div "In Scrum, the Product Owner is responsible for maximizing the value of the prod…" at bounding box center [561, 282] width 560 height 170
drag, startPoint x: 348, startPoint y: 205, endPoint x: 458, endPoint y: 197, distance: 110.1
click at [458, 197] on div "In Scrum, the Product Owner is responsible for maximizing the value of the prod…" at bounding box center [561, 282] width 560 height 170
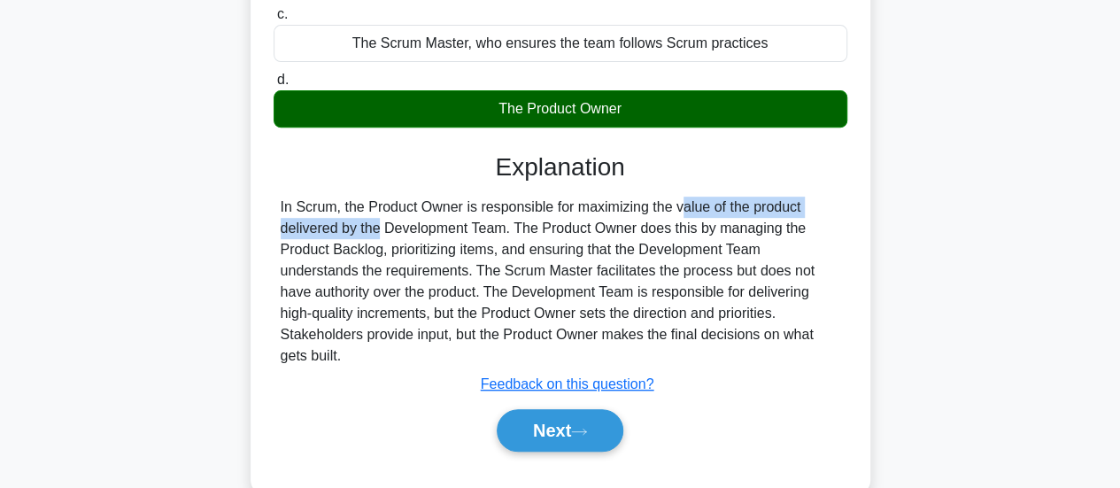
drag, startPoint x: 572, startPoint y: 210, endPoint x: 807, endPoint y: 196, distance: 235.1
click at [807, 197] on div "In Scrum, the Product Owner is responsible for maximizing the value of the prod…" at bounding box center [561, 282] width 560 height 170
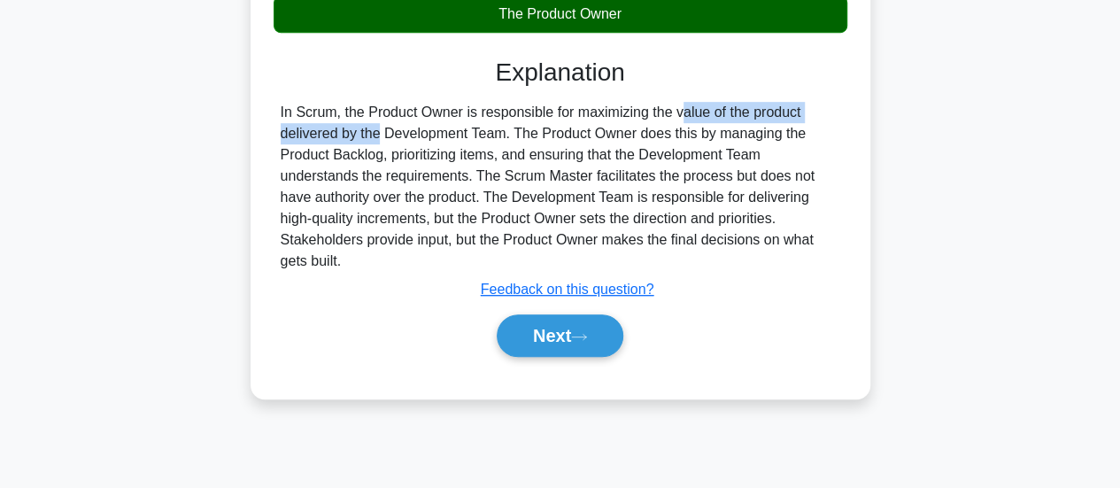
scroll to position [409, 0]
